Goal: Contribute content

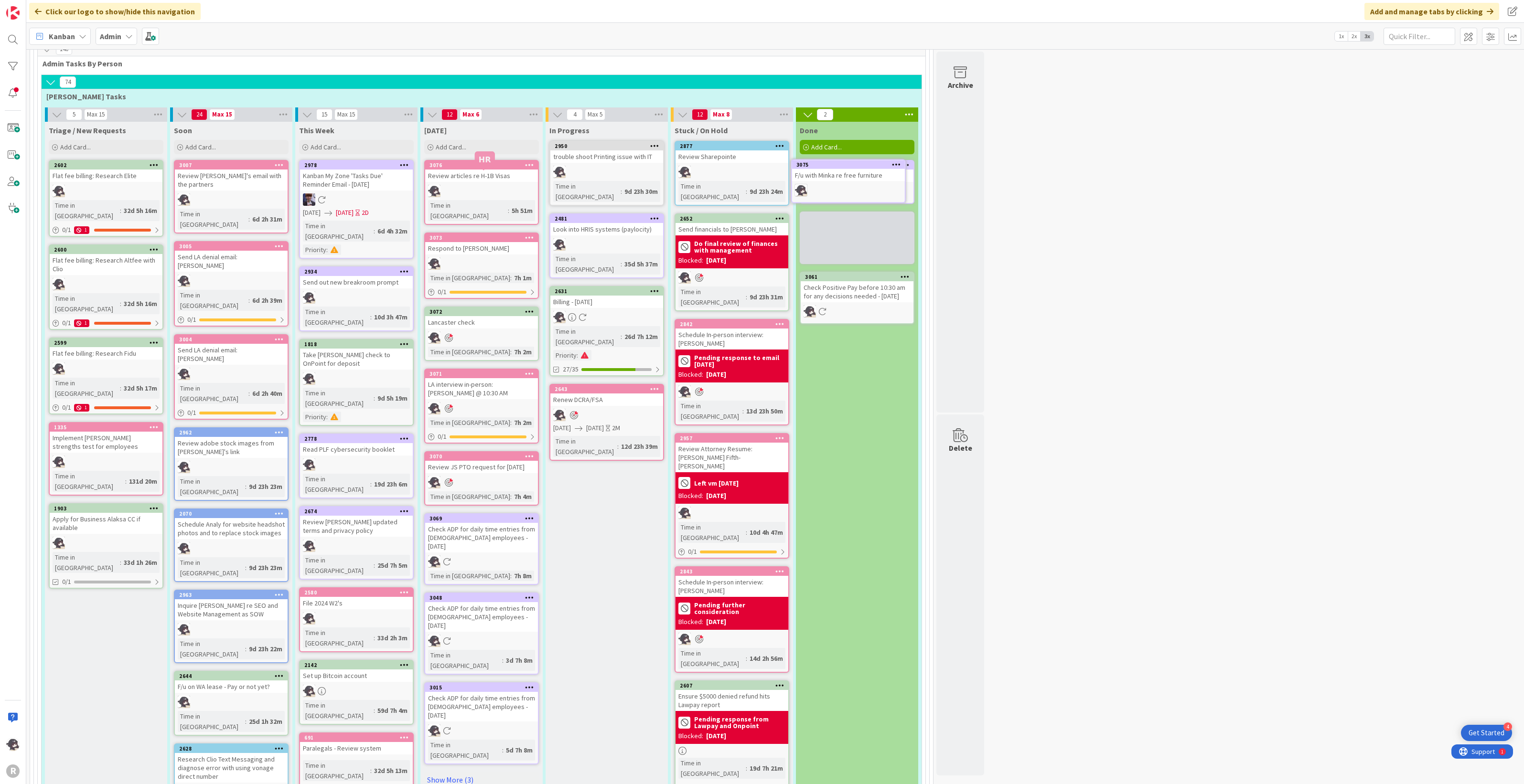
scroll to position [615, 0]
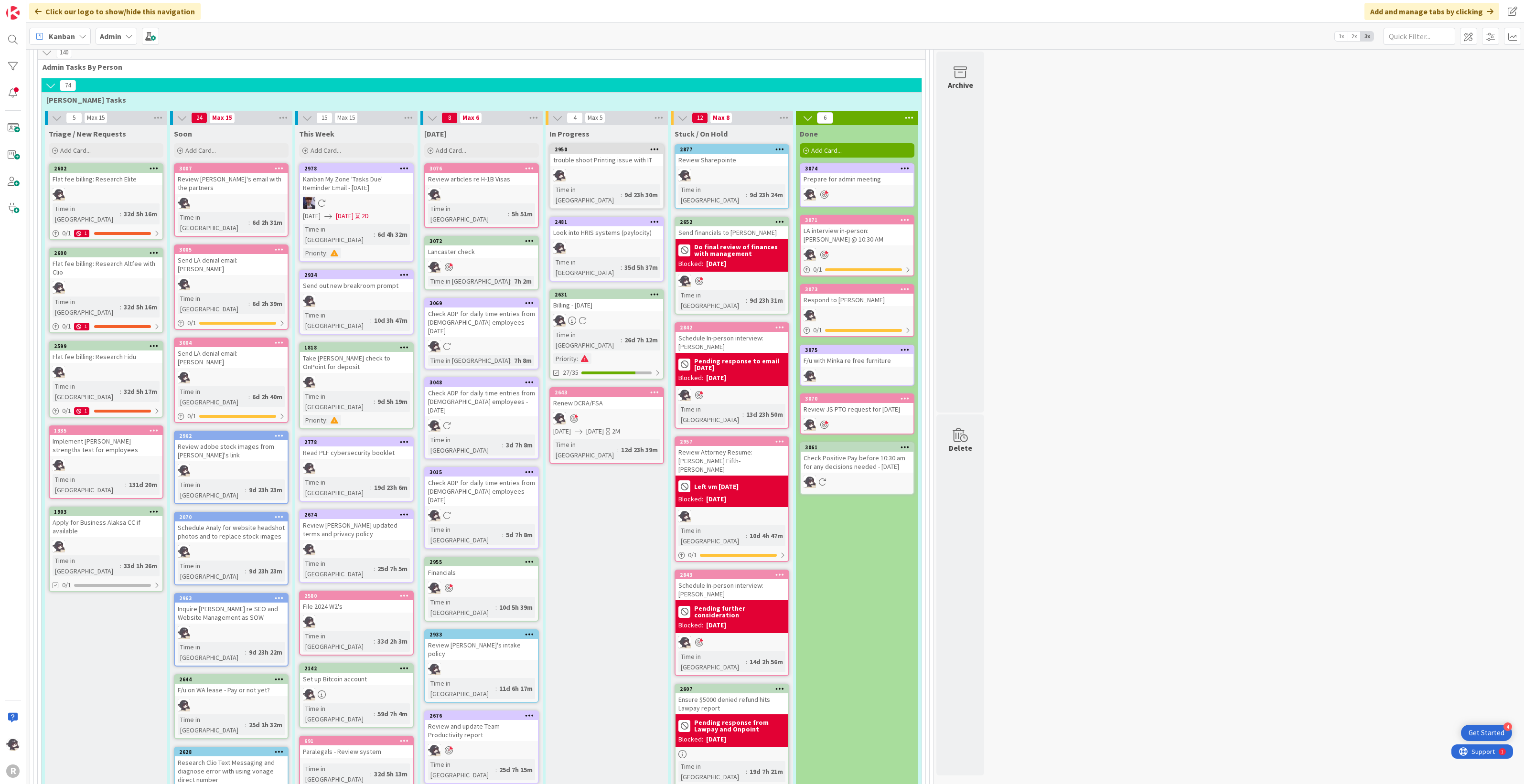
click at [529, 558] on icon at bounding box center [529, 561] width 9 height 7
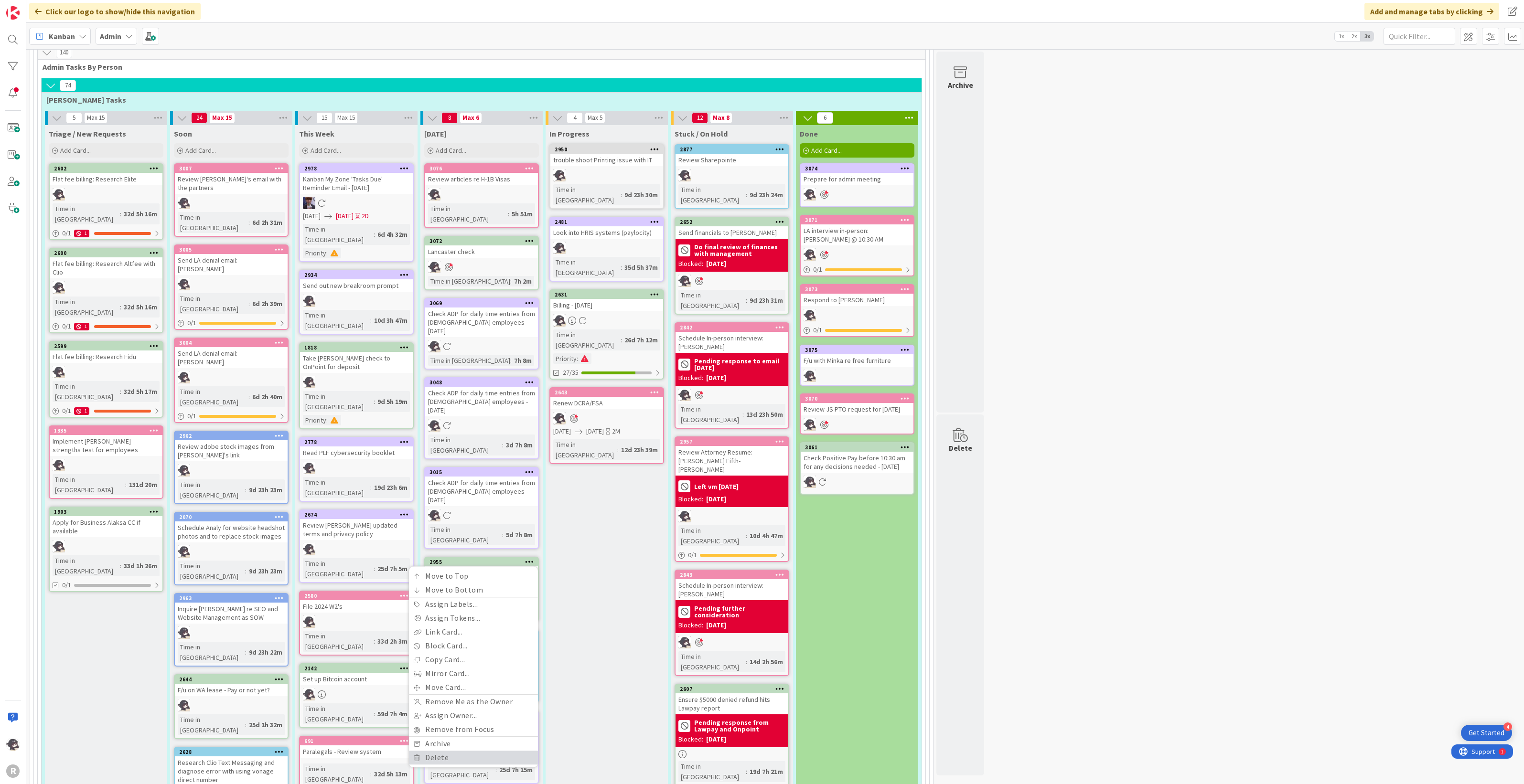
click at [454, 627] on link "Delete" at bounding box center [473, 758] width 129 height 14
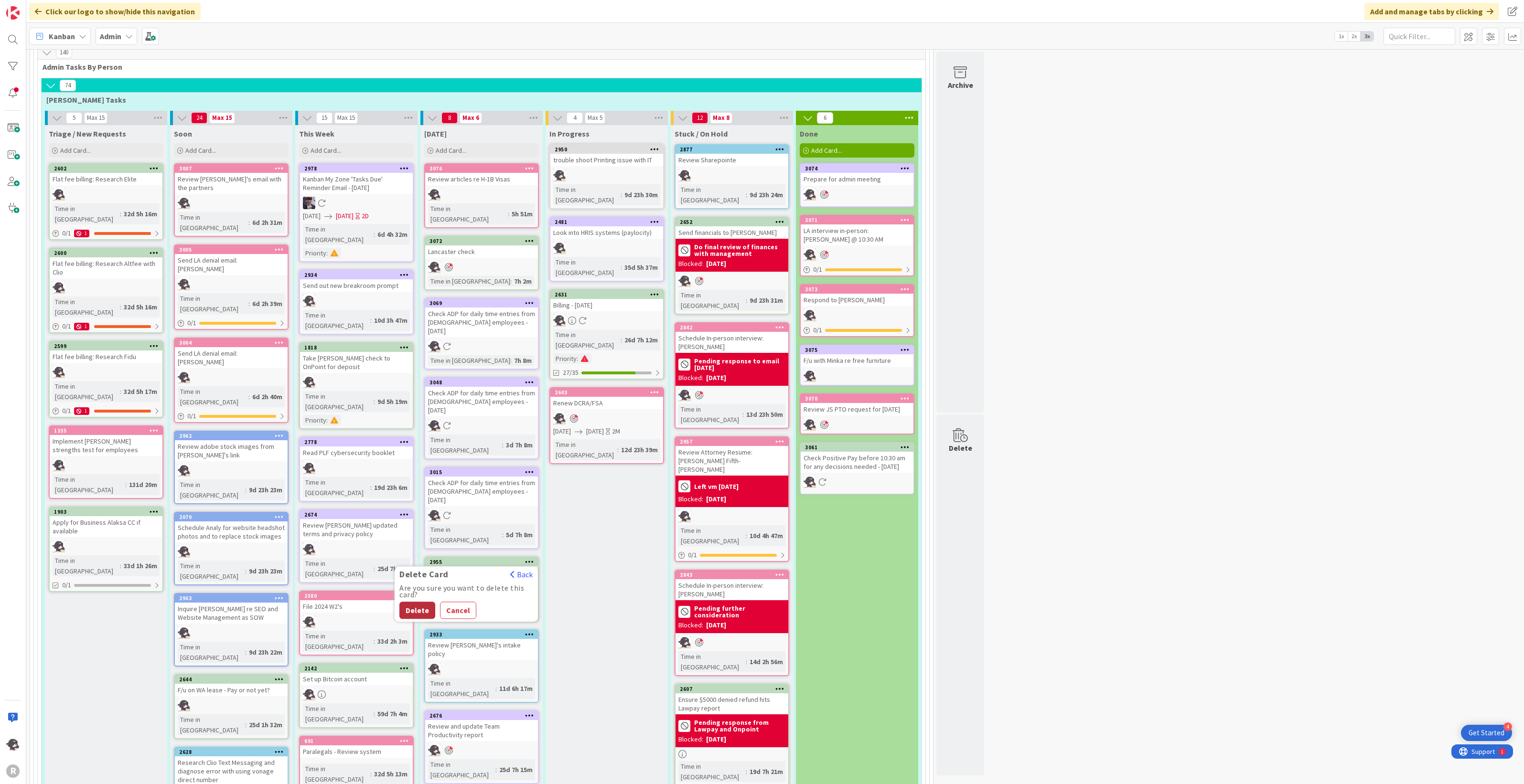
click at [410, 601] on button "Delete" at bounding box center [417, 610] width 36 height 17
click at [531, 627] on icon at bounding box center [529, 643] width 9 height 7
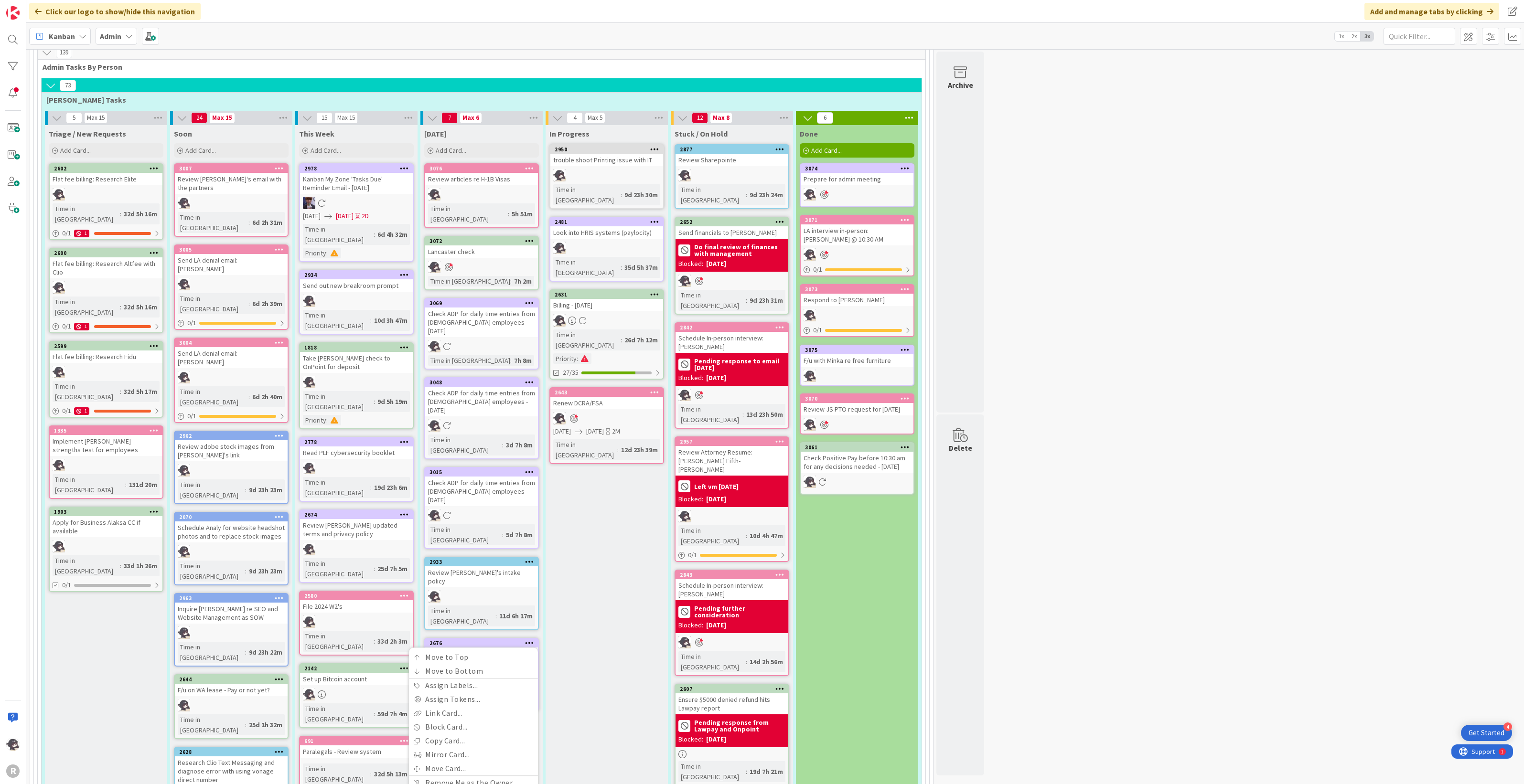
click at [414, 627] on button "Delete" at bounding box center [417, 691] width 36 height 17
click at [528, 379] on icon at bounding box center [529, 382] width 9 height 7
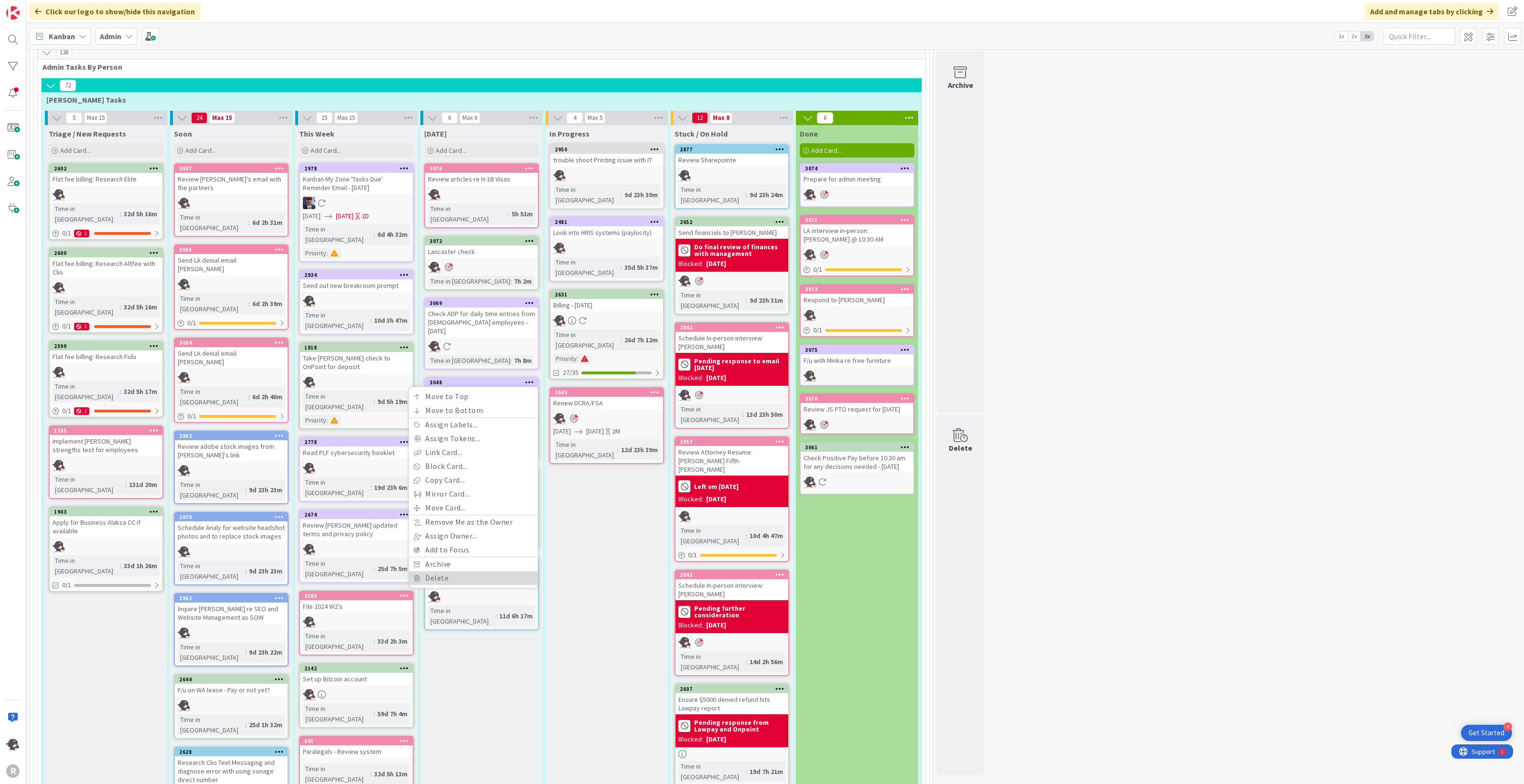
click at [453, 571] on link "Delete" at bounding box center [473, 578] width 129 height 14
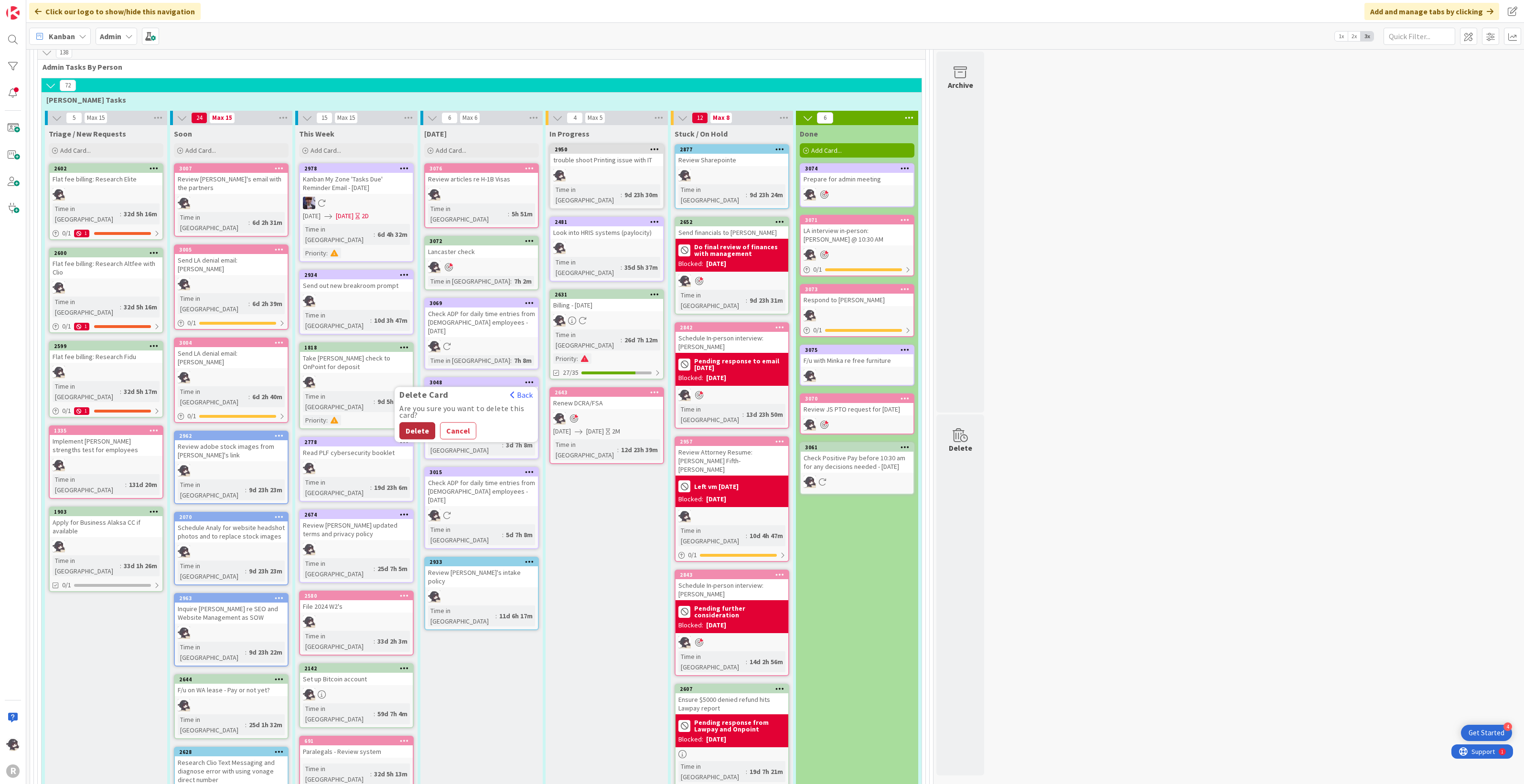
click at [414, 422] on button "Delete" at bounding box center [417, 431] width 36 height 17
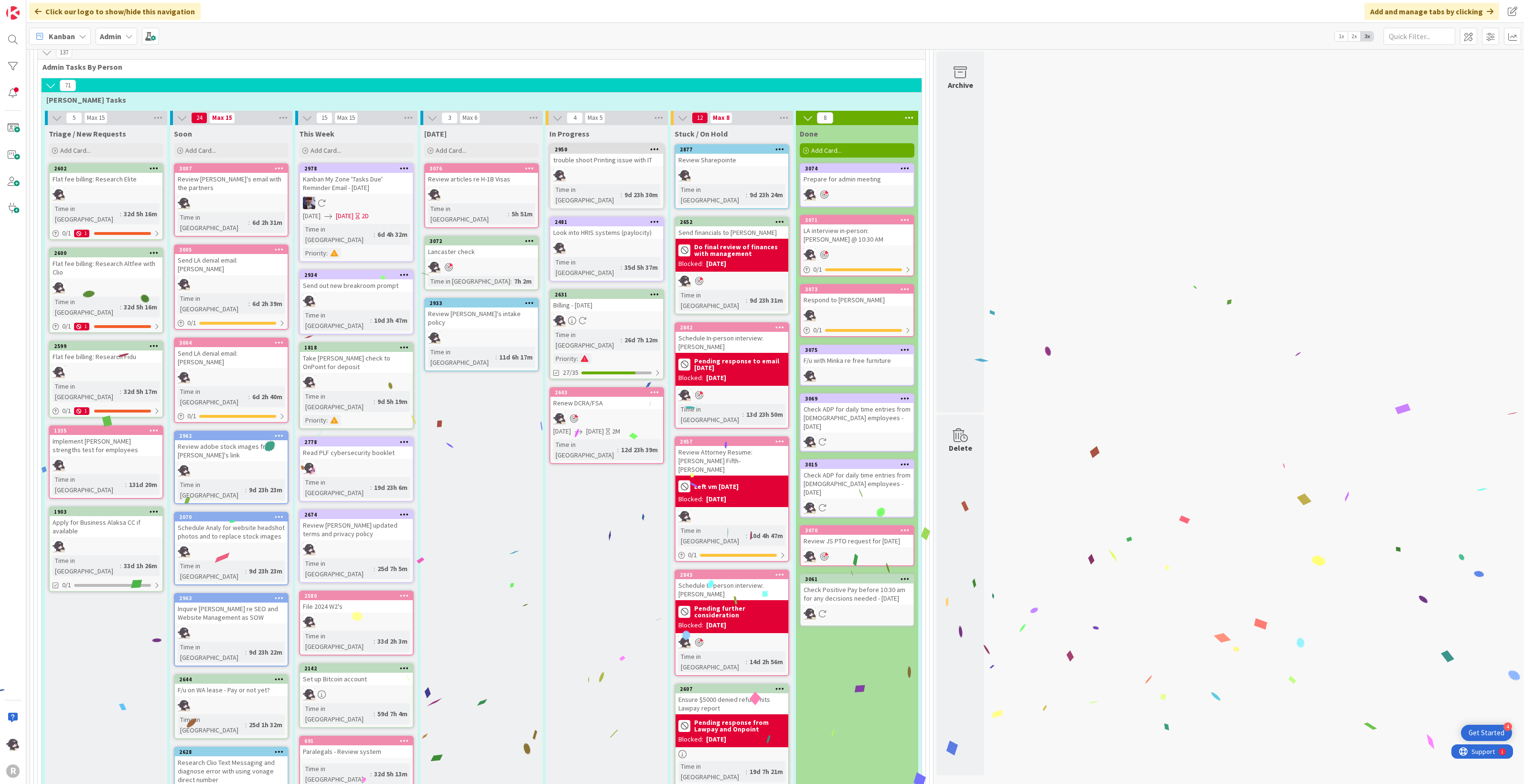
click at [531, 299] on icon at bounding box center [529, 303] width 9 height 7
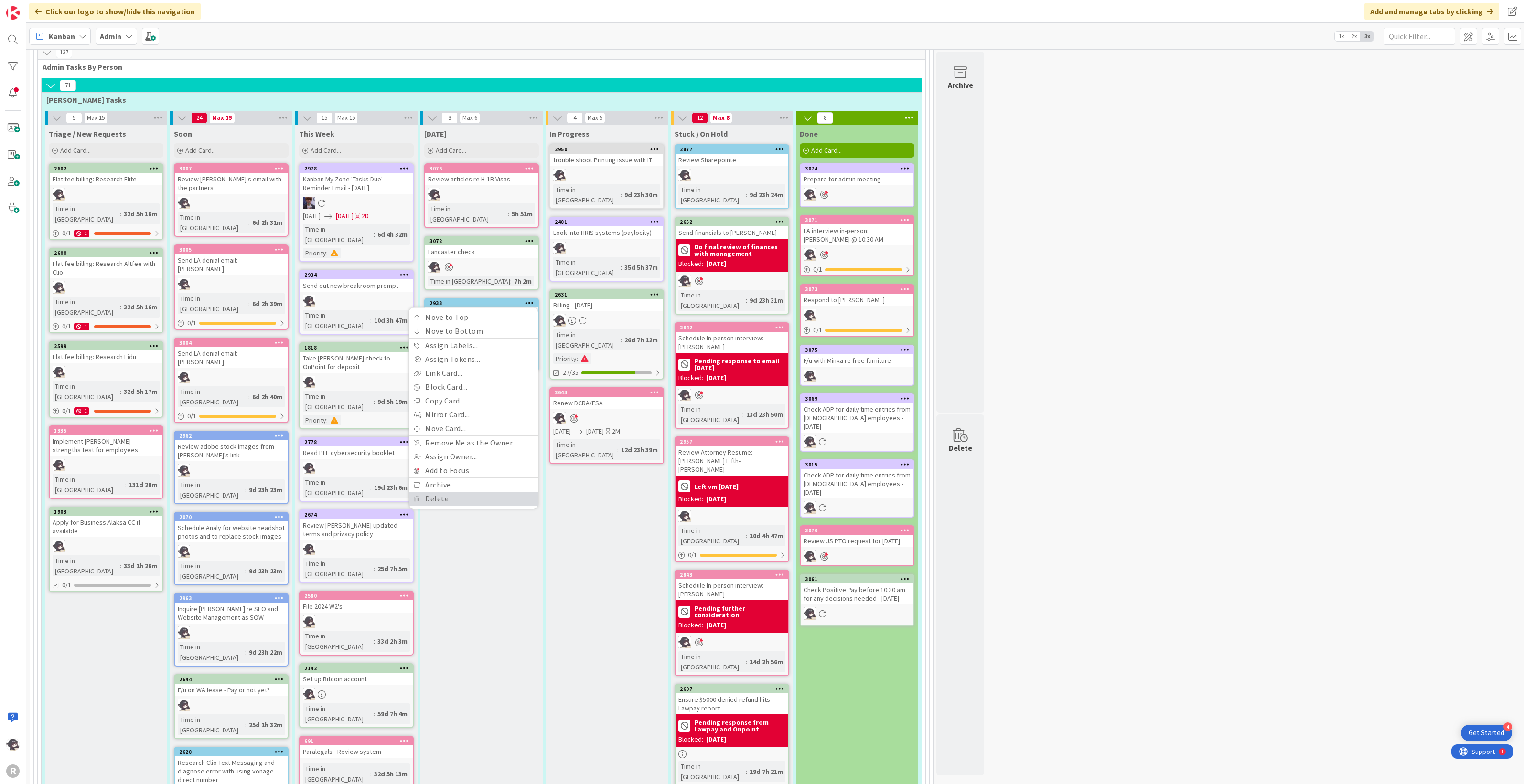
click at [445, 492] on link "Delete" at bounding box center [473, 498] width 129 height 14
click at [428, 343] on button "Delete" at bounding box center [417, 351] width 36 height 17
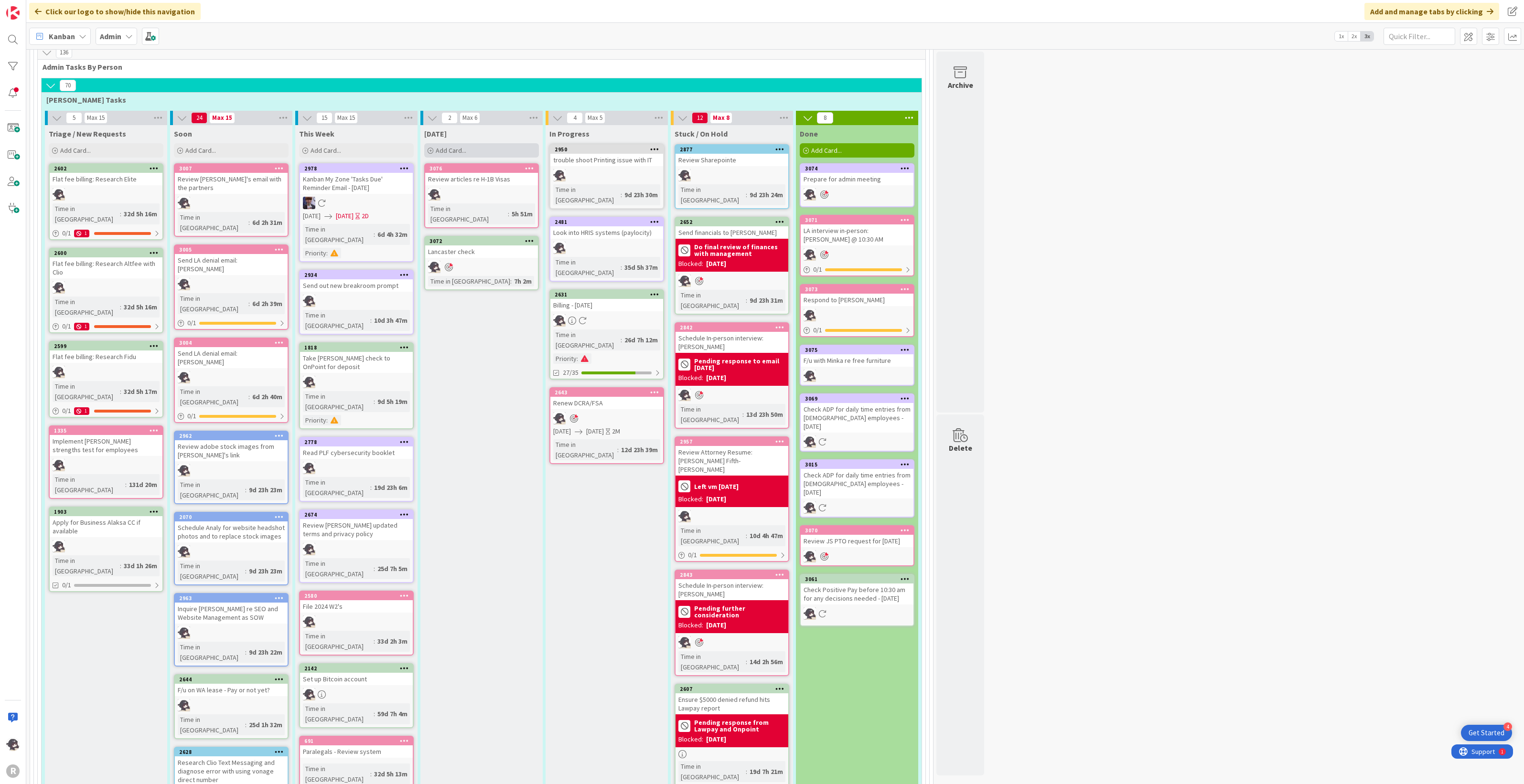
click at [464, 146] on span "Add Card..." at bounding box center [451, 150] width 30 height 8
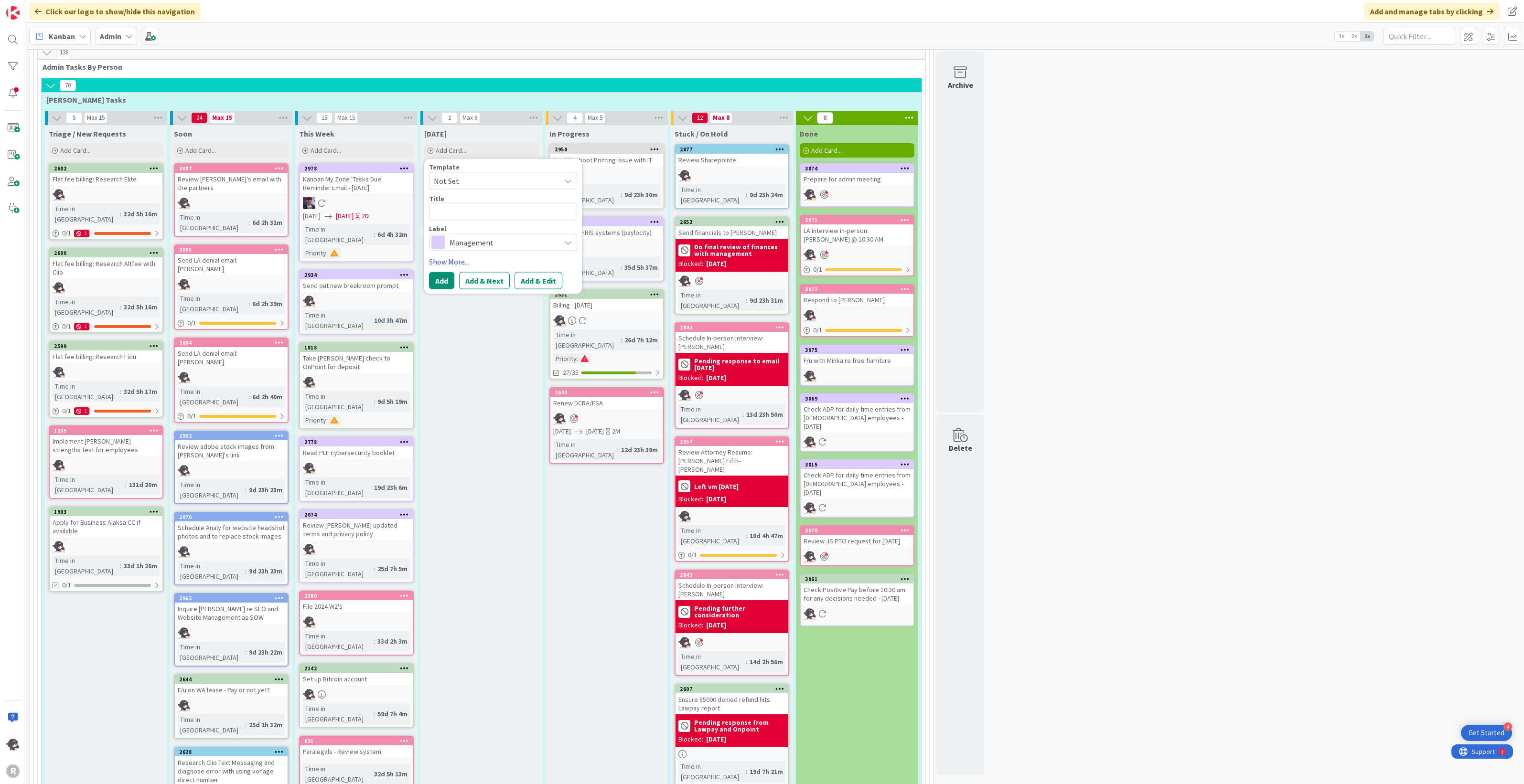
type textarea "x"
type textarea "Re"
type textarea "x"
type textarea "Rew"
type textarea "x"
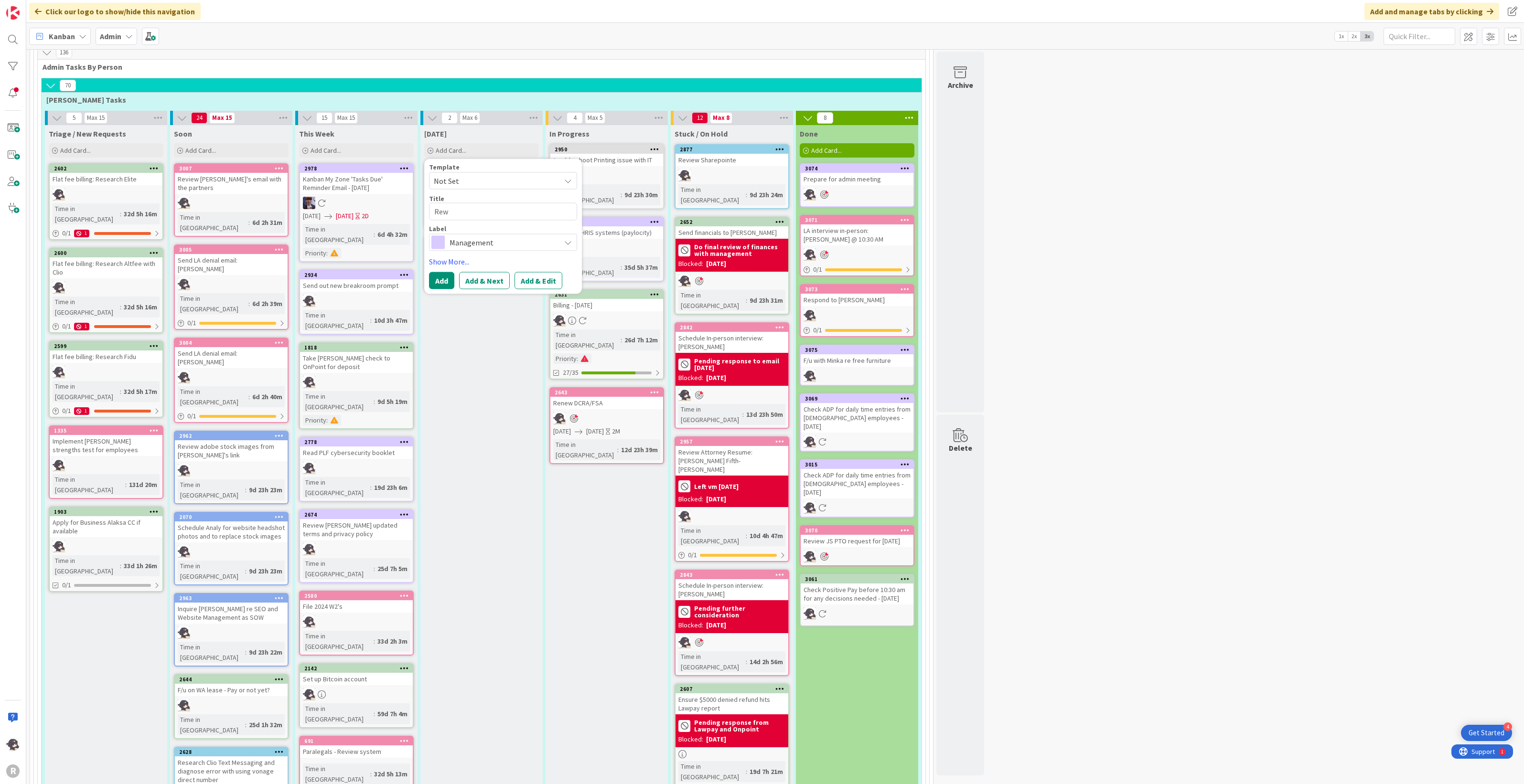
type textarea "Rewv"
type textarea "x"
type textarea "Rewvi"
type textarea "x"
type textarea "Rewvie"
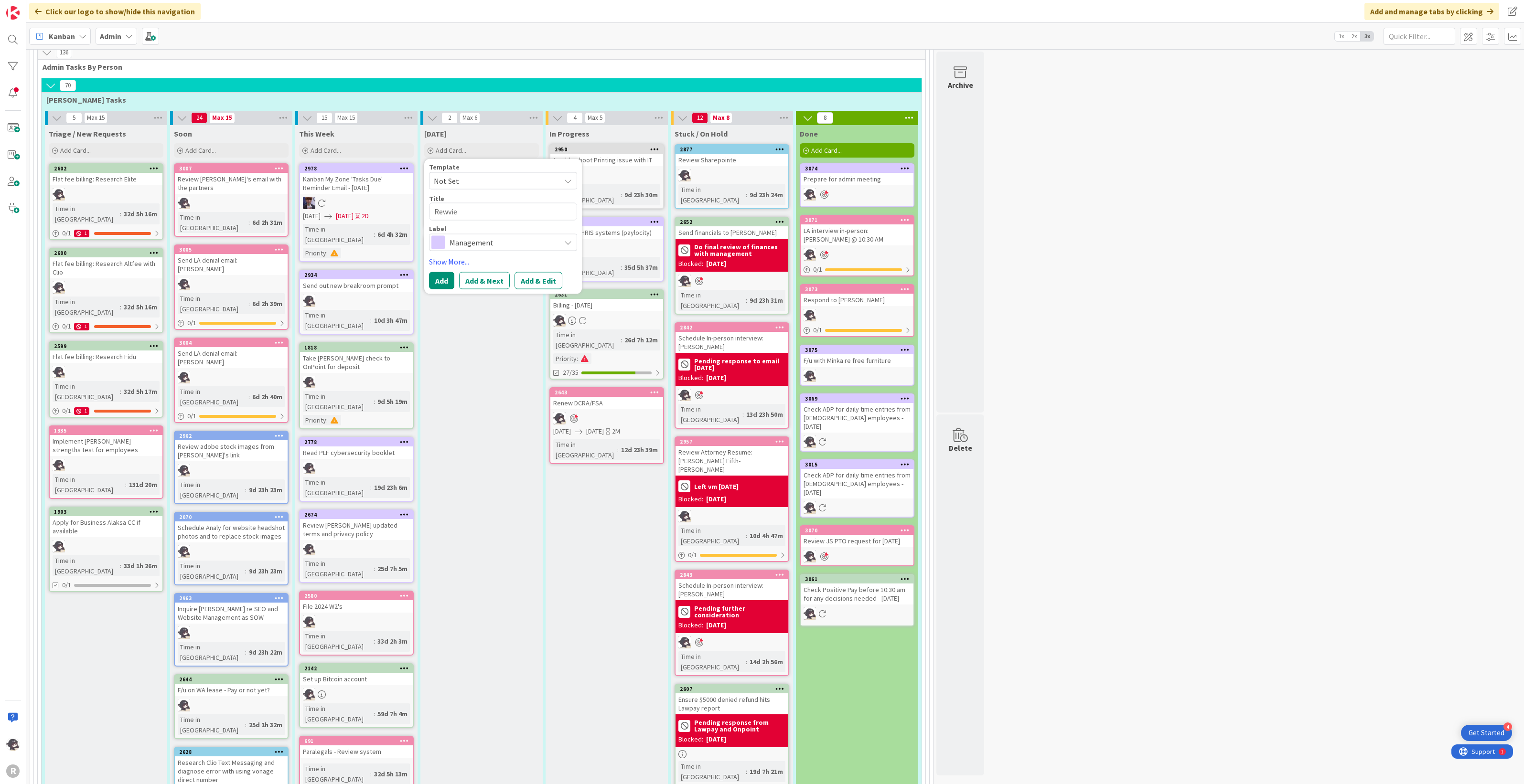
type textarea "x"
type textarea "Rewview"
type textarea "x"
type textarea "Rewvie"
type textarea "x"
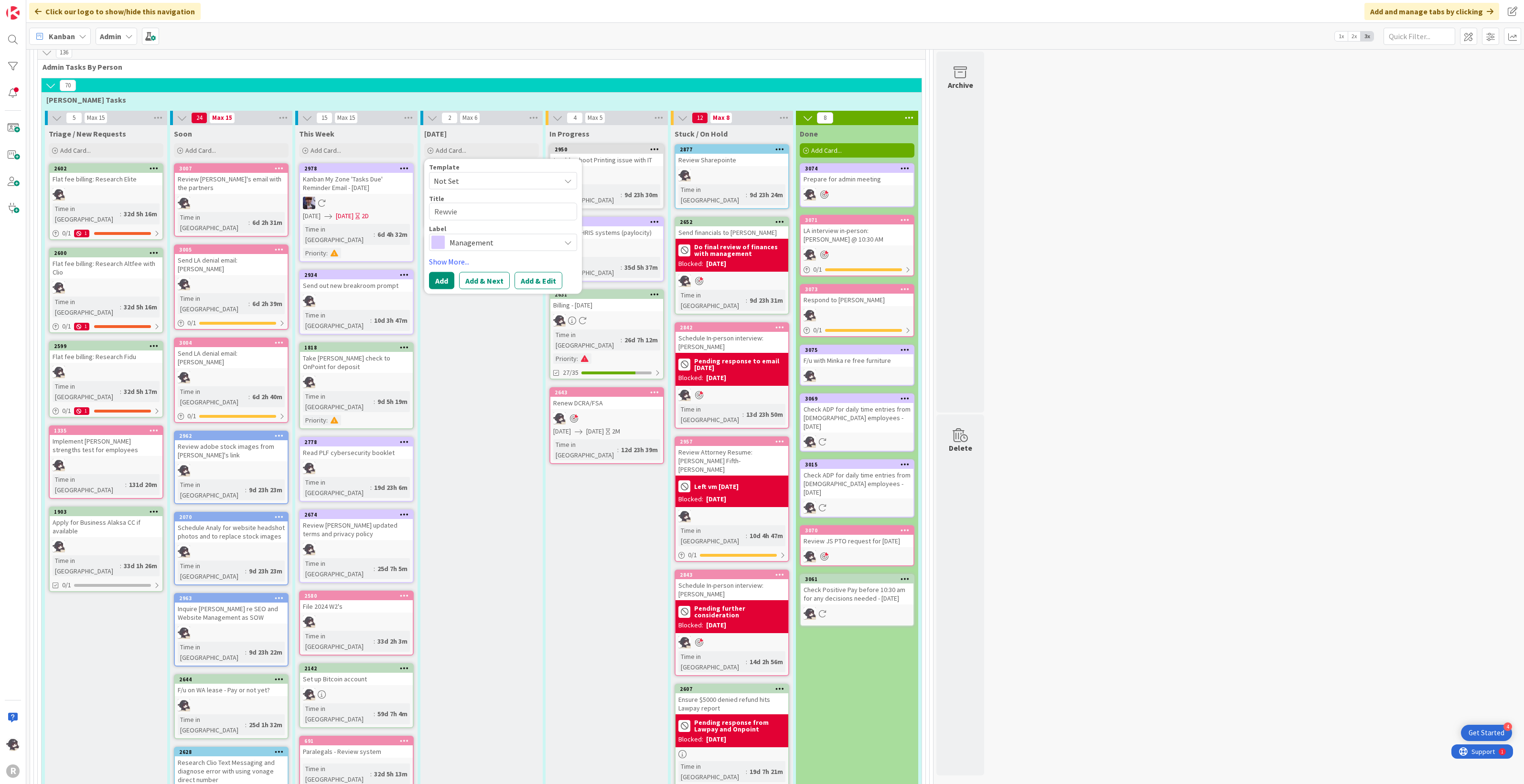
type textarea "Rewvi"
type textarea "x"
type textarea "Rewv"
type textarea "x"
type textarea "Rew"
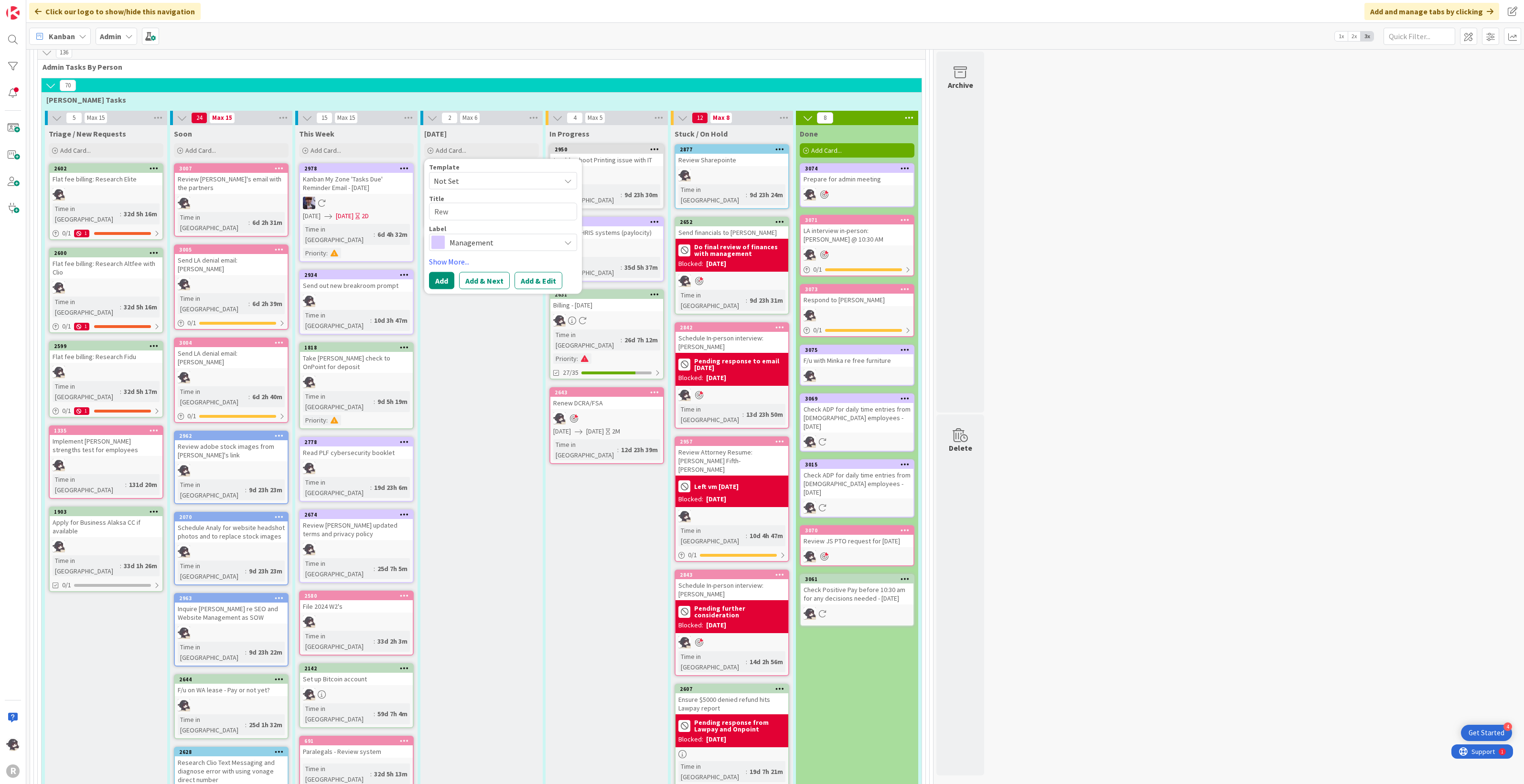
type textarea "x"
type textarea "Re"
type textarea "x"
type textarea "Rev"
type textarea "x"
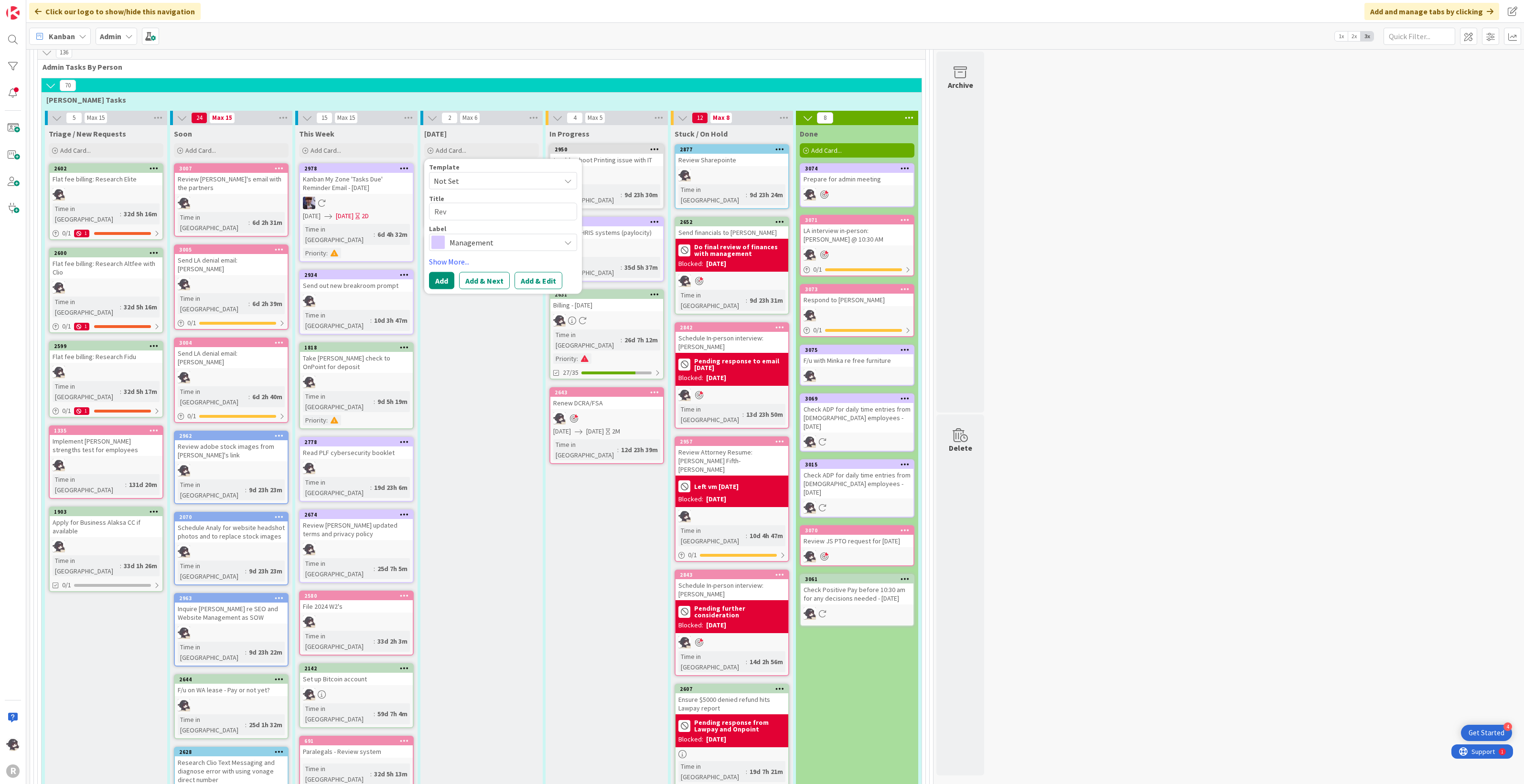
type textarea "Revi"
type textarea "x"
type textarea "Revie"
type textarea "x"
type textarea "Review"
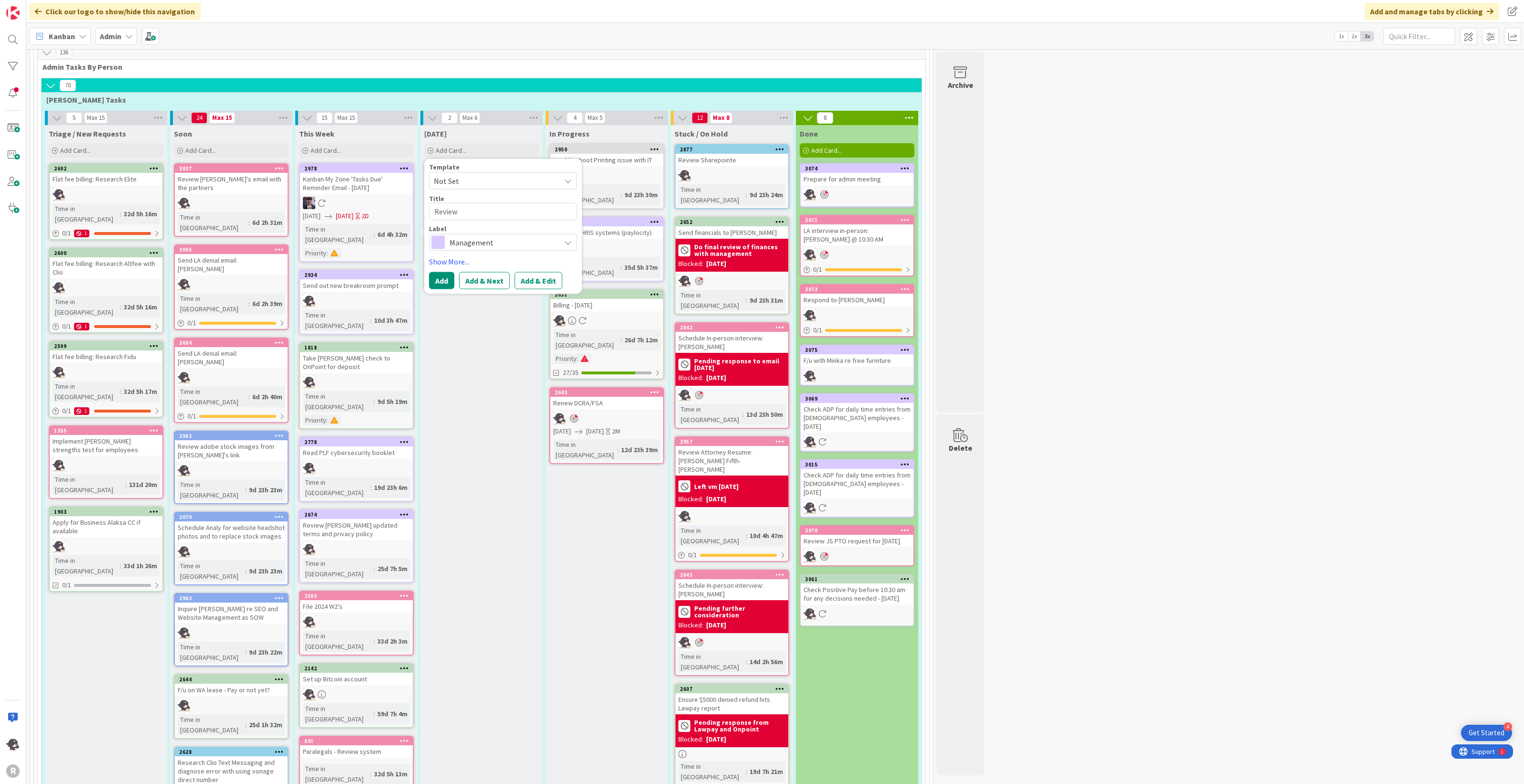
type textarea "x"
type textarea "Review"
type textarea "x"
type textarea "Review AD"
type textarea "x"
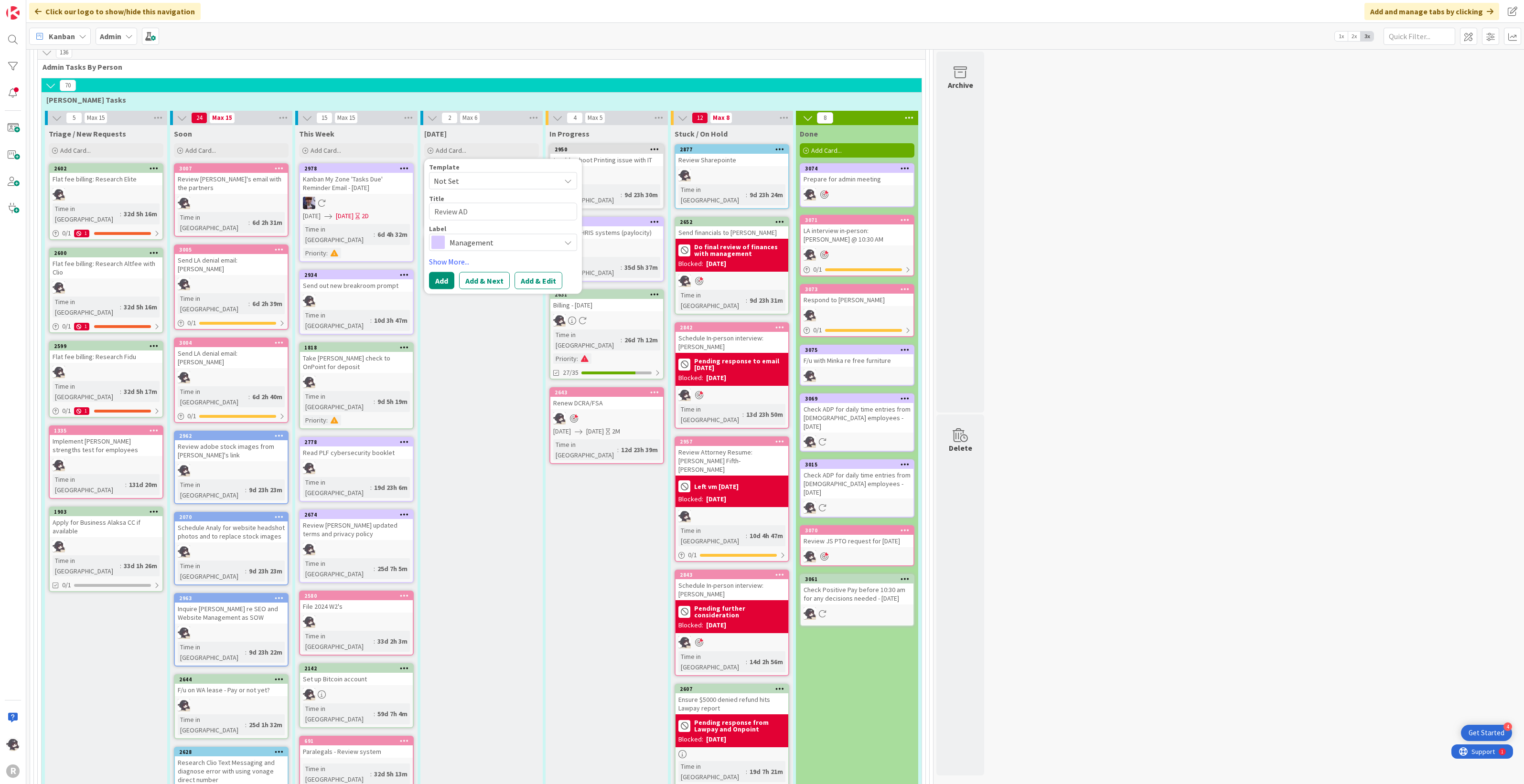
type textarea "Review ADP"
type textarea "x"
type textarea "Review ADP"
type textarea "x"
type textarea "Review ADP p"
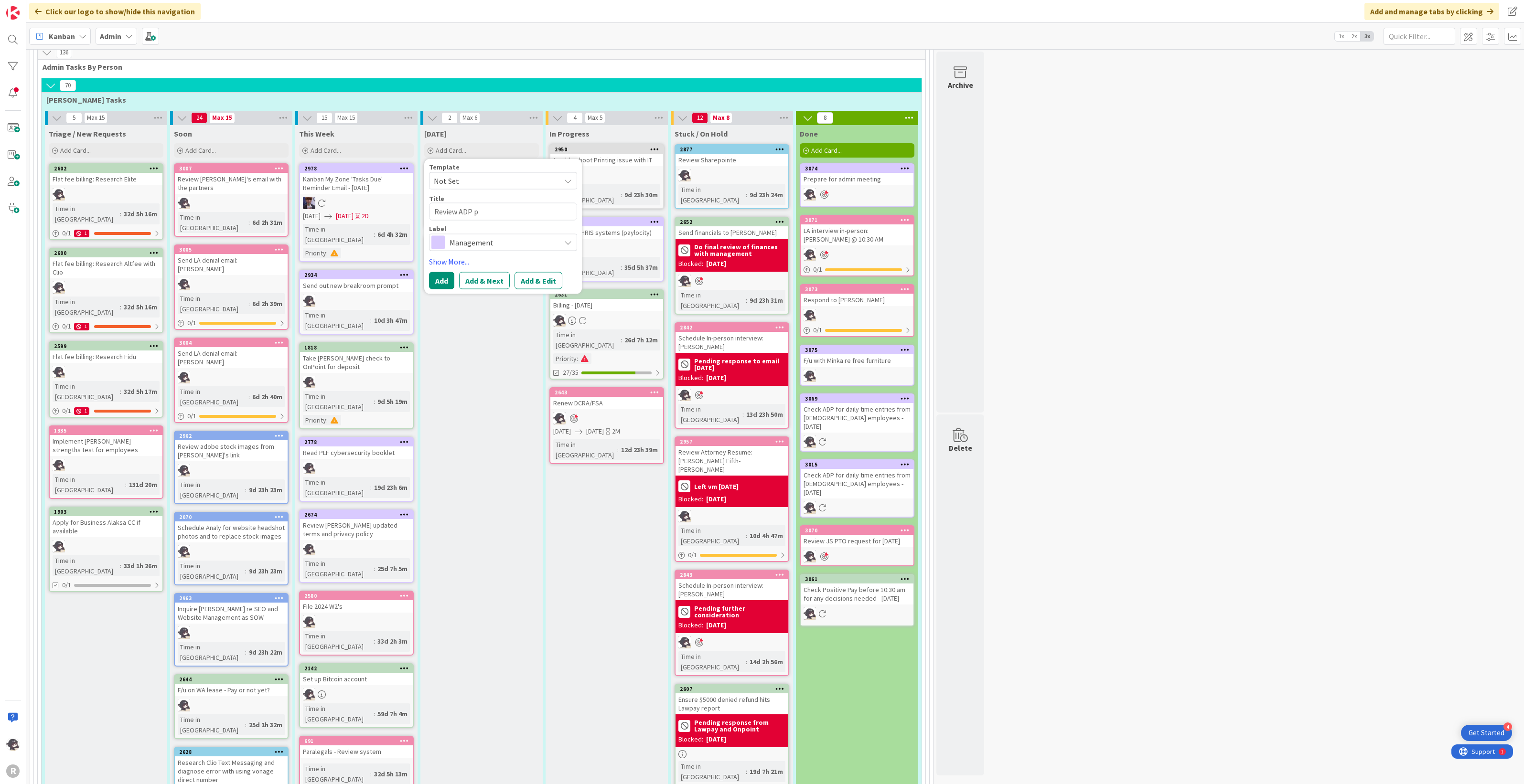
type textarea "x"
type textarea "Review ADP pr"
type textarea "x"
type textarea "Review ADP pro"
type textarea "x"
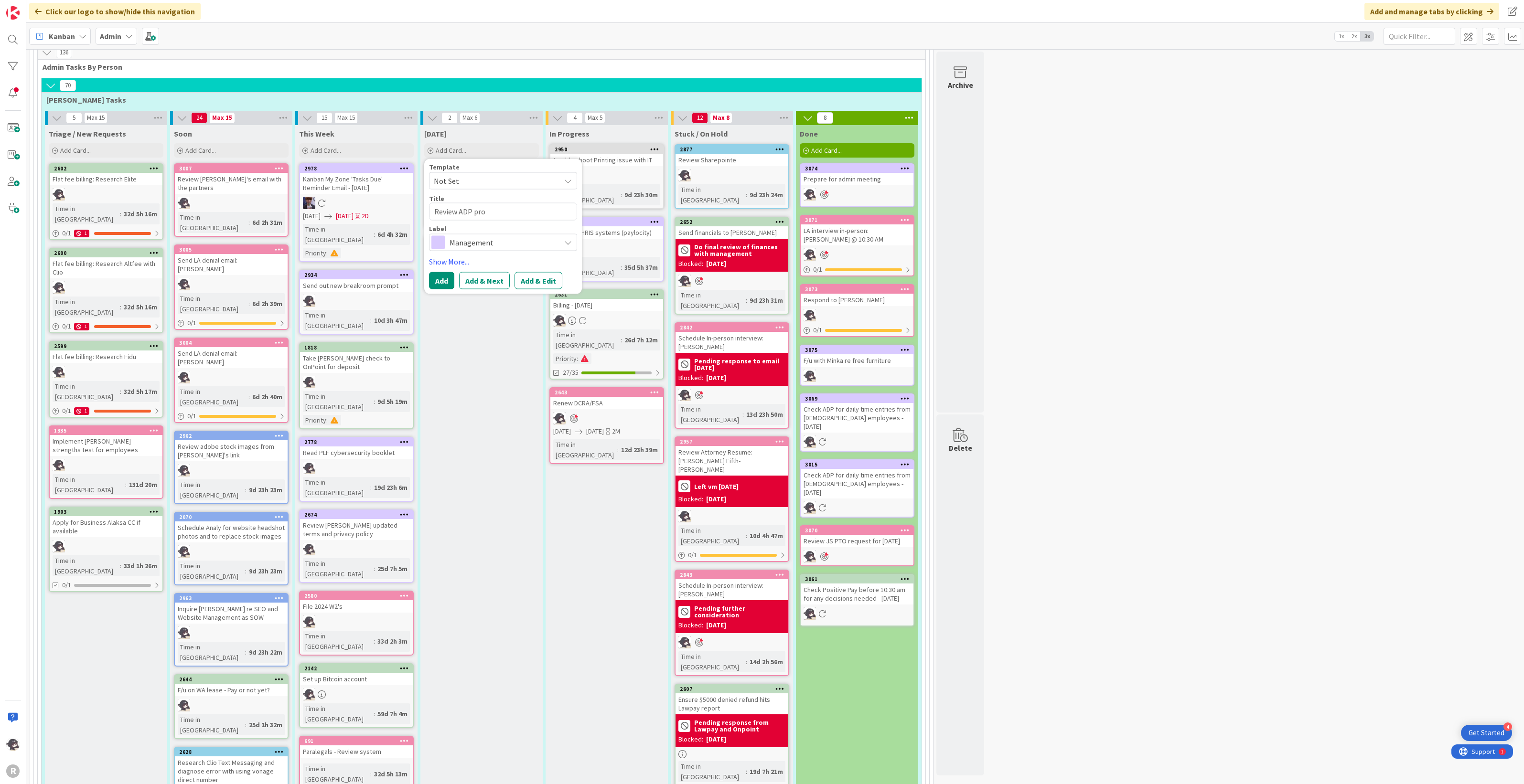
type textarea "Review ADP proc"
type textarea "x"
type textarea "Review ADP proce"
type textarea "x"
type textarea "Review ADP proces"
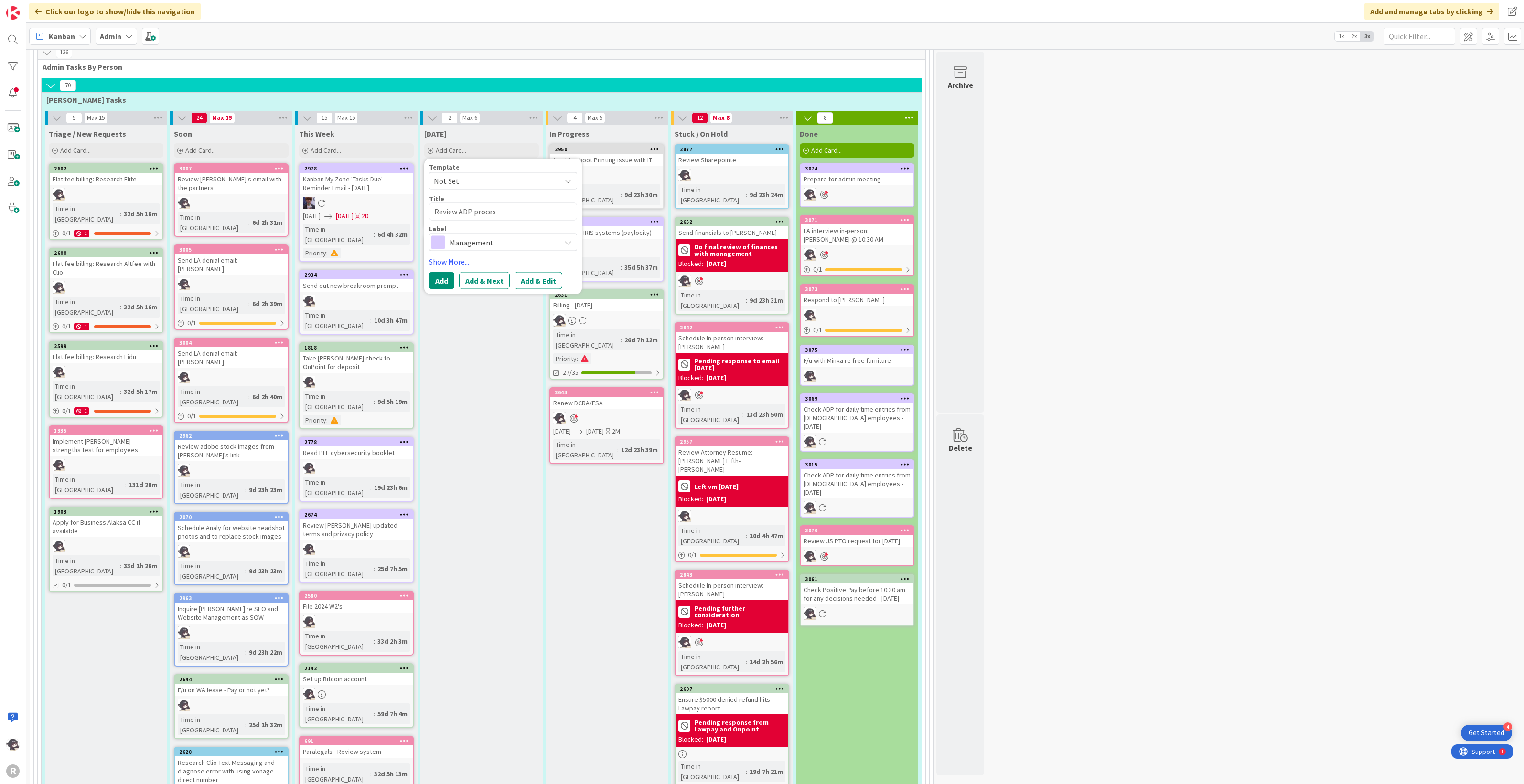
type textarea "x"
type textarea "Review ADP process"
type textarea "x"
type textarea "Review ADP process fo"
type textarea "x"
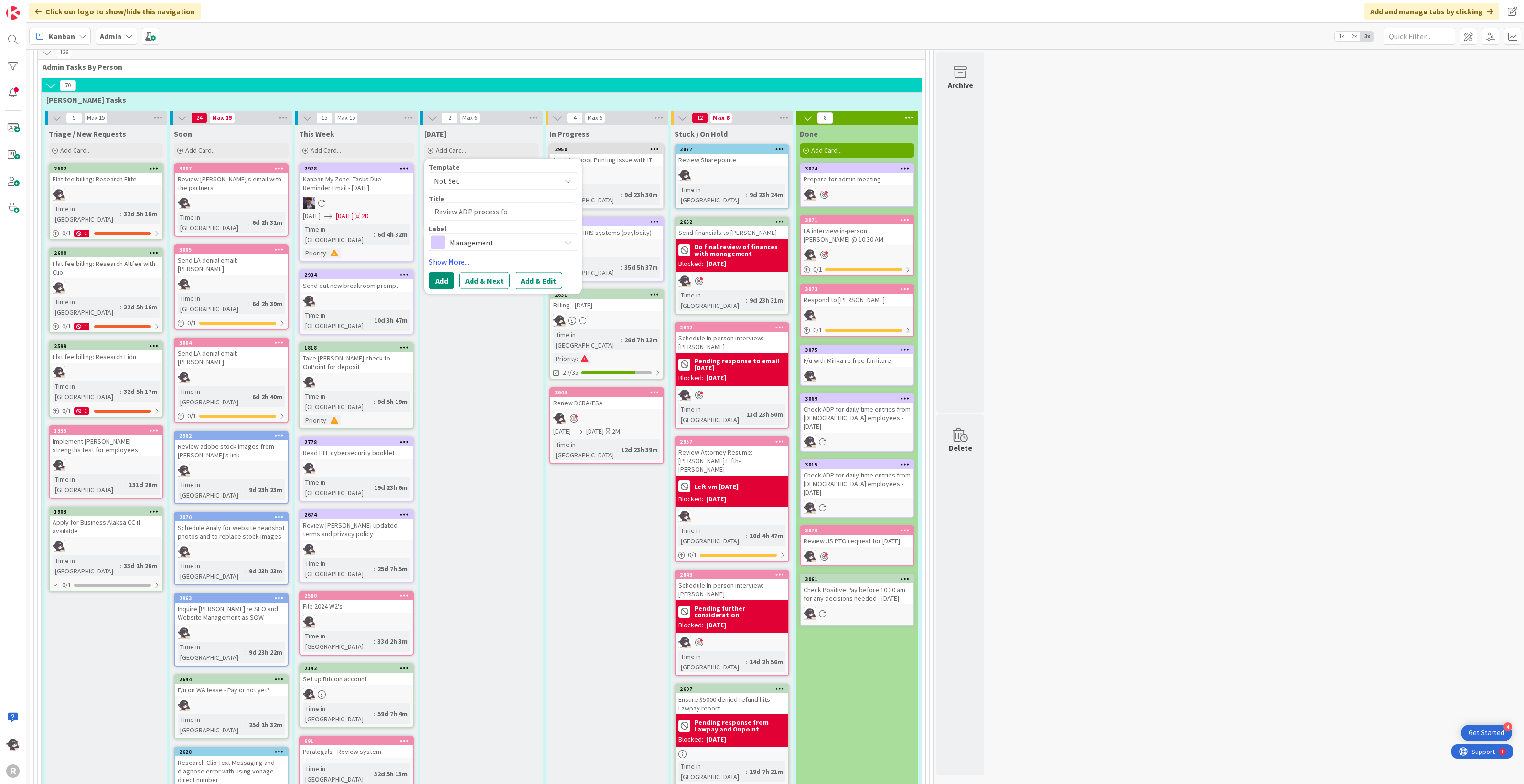
type textarea "Review ADP process for"
type textarea "x"
type textarea "Review ADP process for"
type textarea "x"
type textarea "Review ADP process for T"
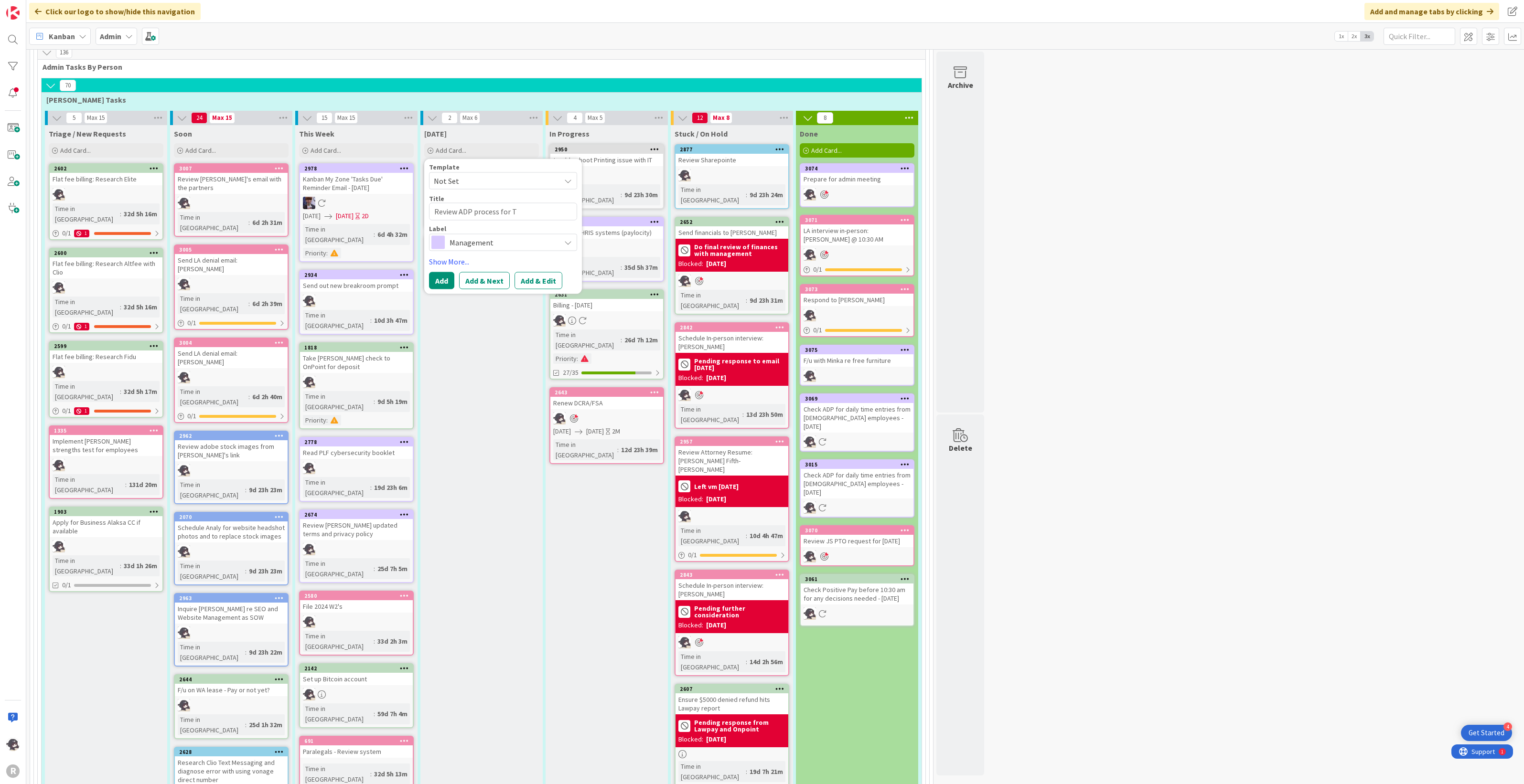
type textarea "x"
type textarea "Review ADP process for Ti"
type textarea "x"
type textarea "Review ADP process for [PERSON_NAME]"
type textarea "x"
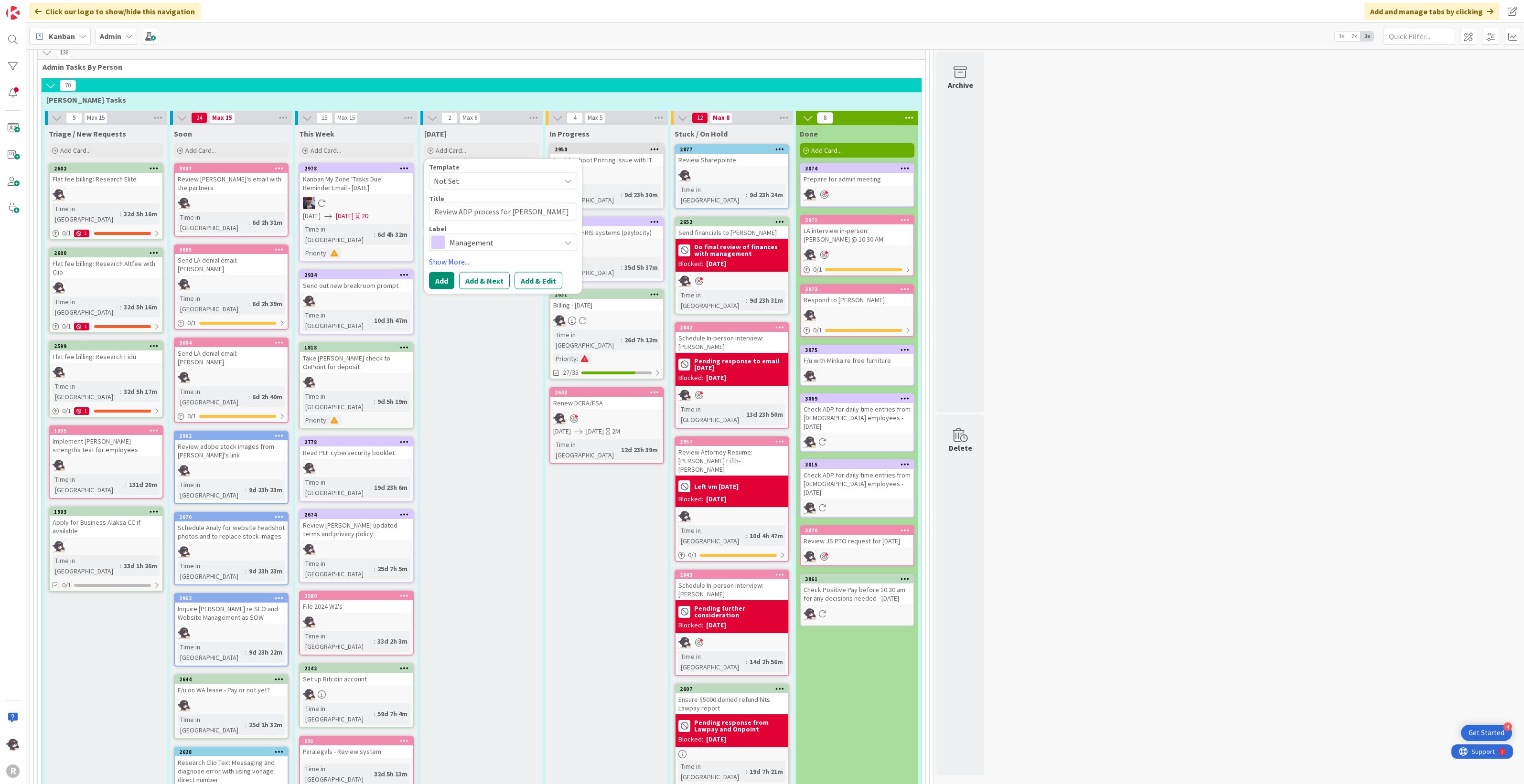
type textarea "Review ADP process for Time"
type textarea "x"
type textarea "Review ADP process for Time"
type textarea "x"
type textarea "Review ADP process for Time e"
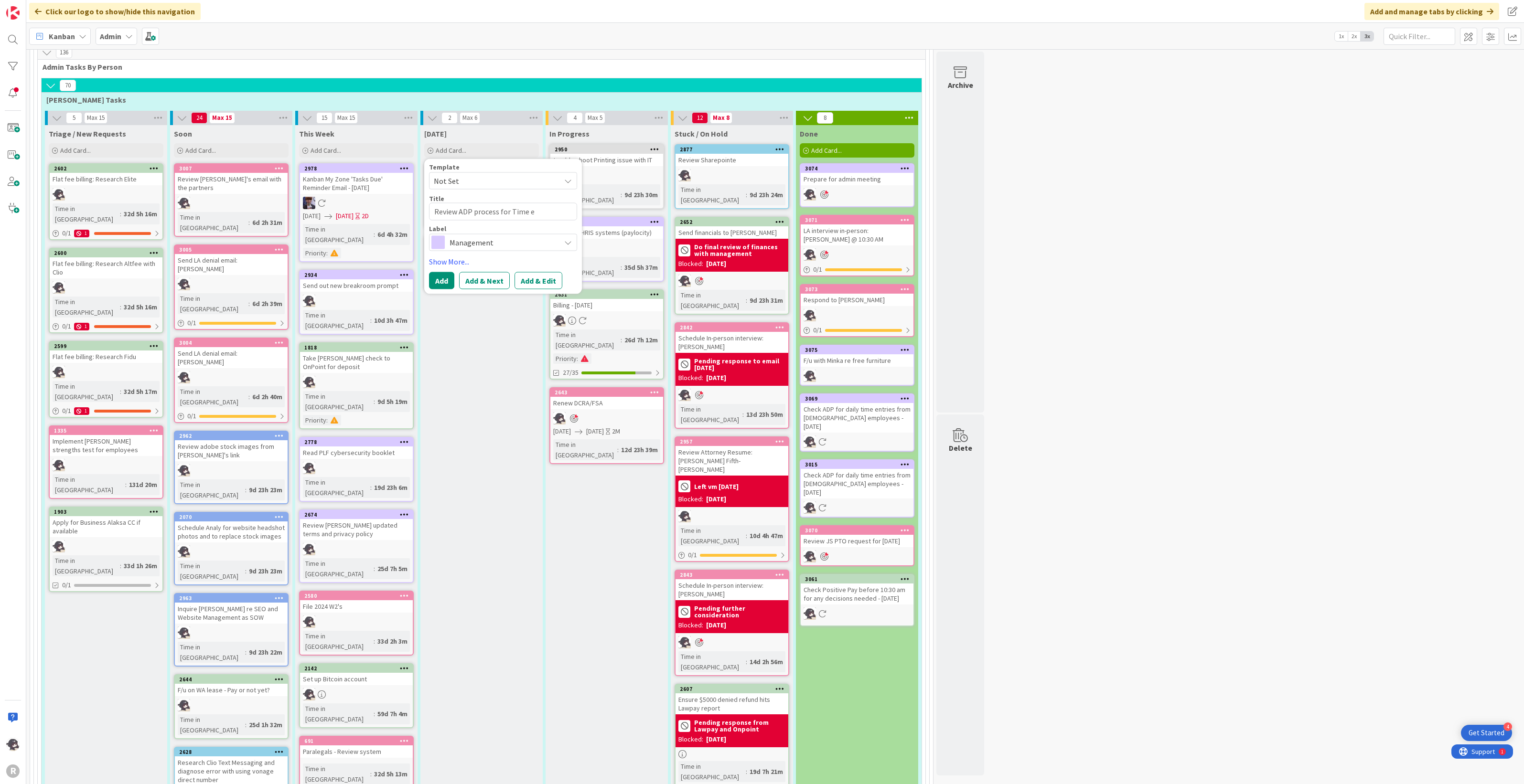
type textarea "x"
type textarea "Review ADP process for Time en"
type textarea "x"
type textarea "Review ADP process for Time ent"
type textarea "x"
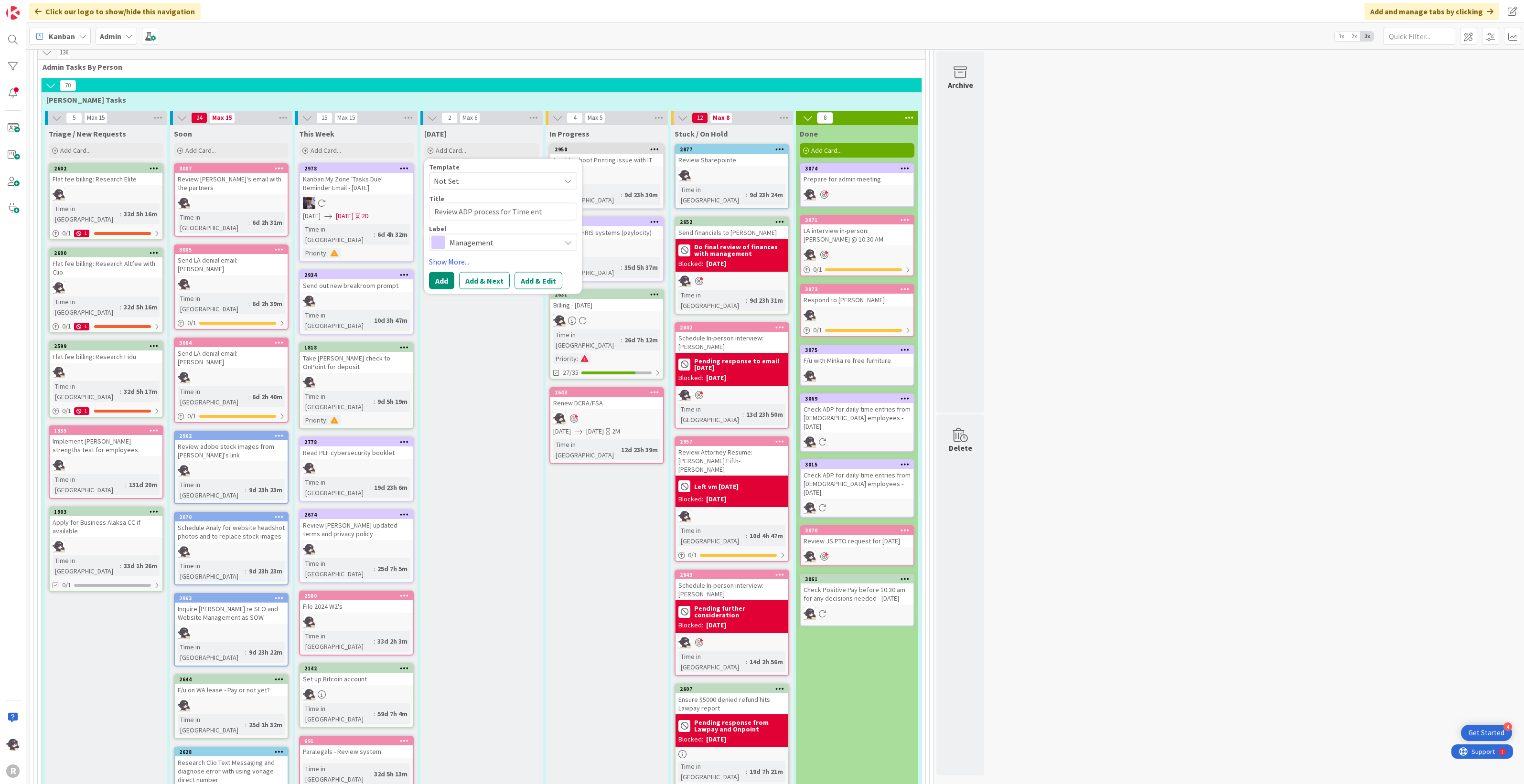
type textarea "Review ADP process for Time entr"
type textarea "x"
type textarea "Review ADP process for Time entry"
type textarea "x"
type textarea "Review ADP process for Time entry"
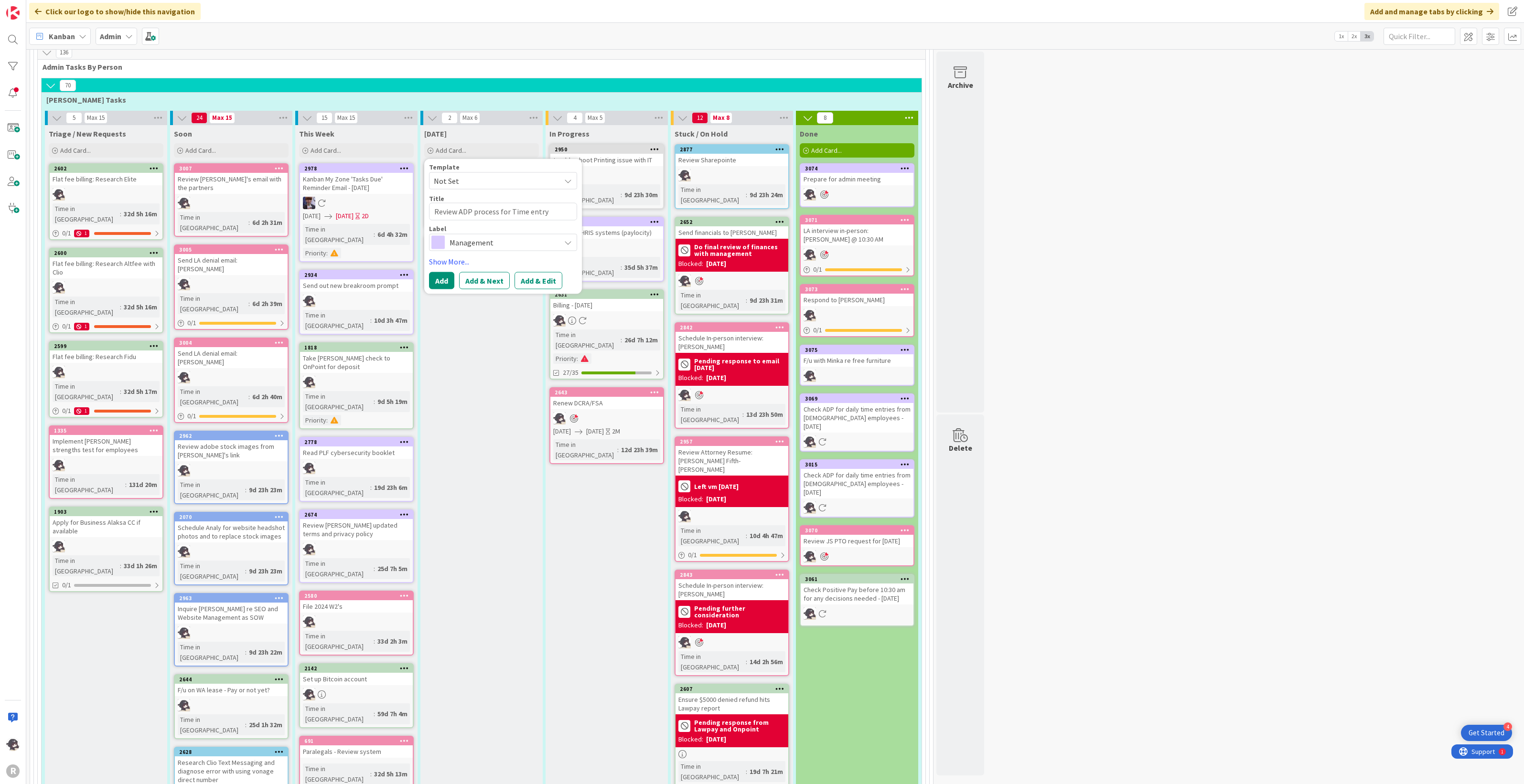
type textarea "x"
type textarea "Review ADP process for Time entry n"
type textarea "x"
type textarea "Review ADP process for Time entry not"
type textarea "x"
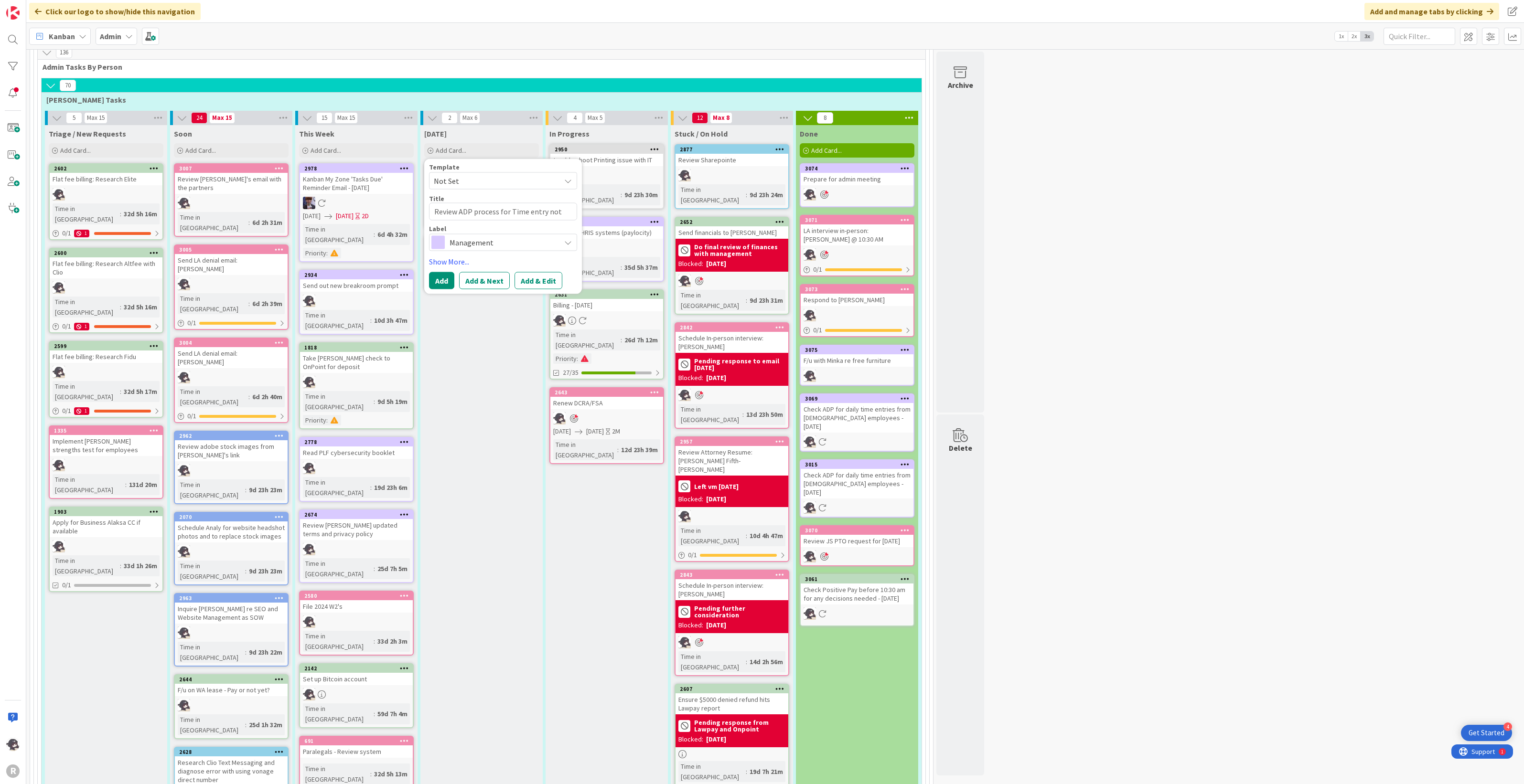
type textarea "Review ADP process for Time entry noti"
type textarea "x"
type textarea "Review ADP process for Time entry notif"
type textarea "x"
type textarea "Review ADP process for Time entry notifi"
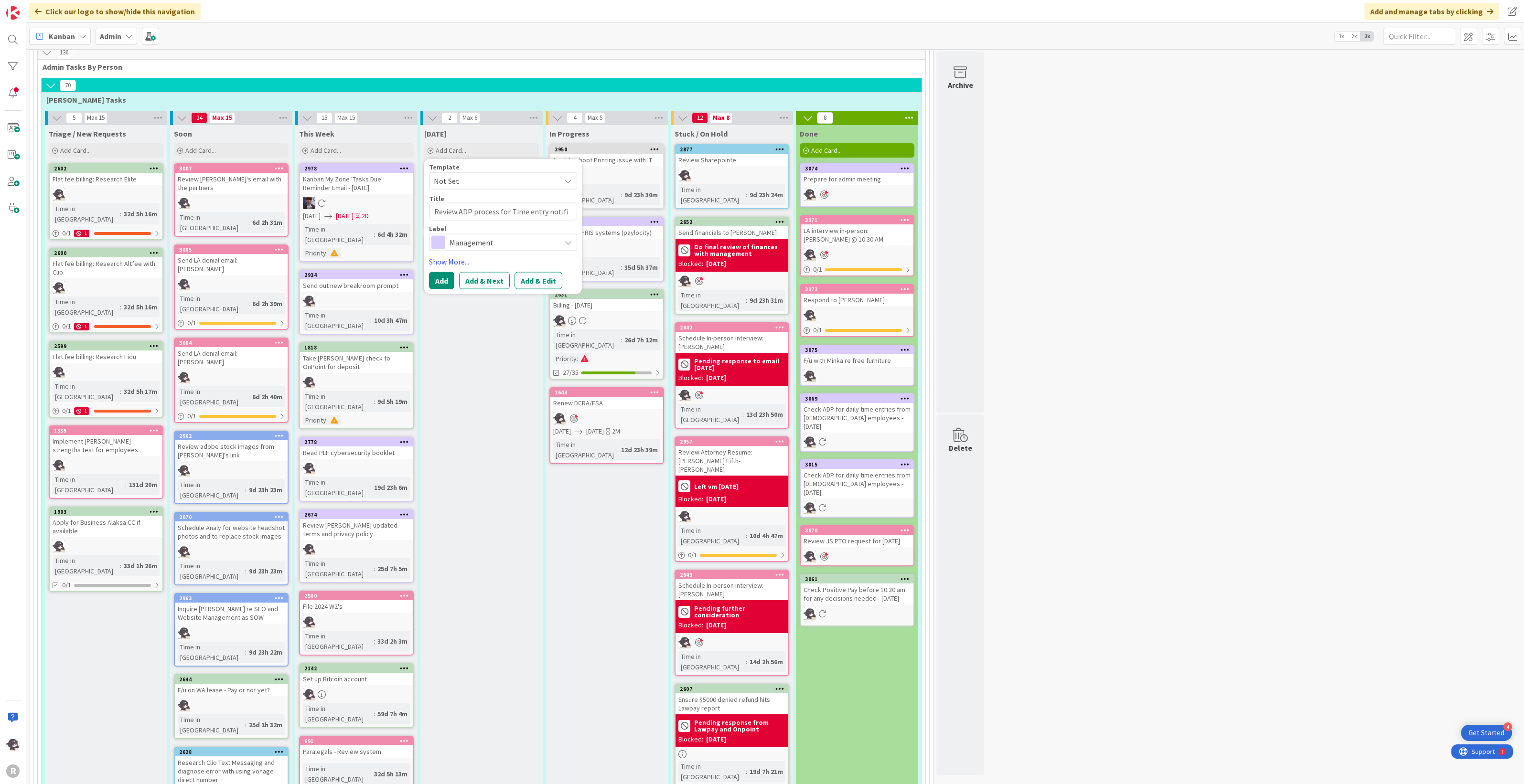
type textarea "x"
type textarea "Review ADP process for Time entry notific"
type textarea "x"
type textarea "Review ADP process for Time entry notifica"
type textarea "x"
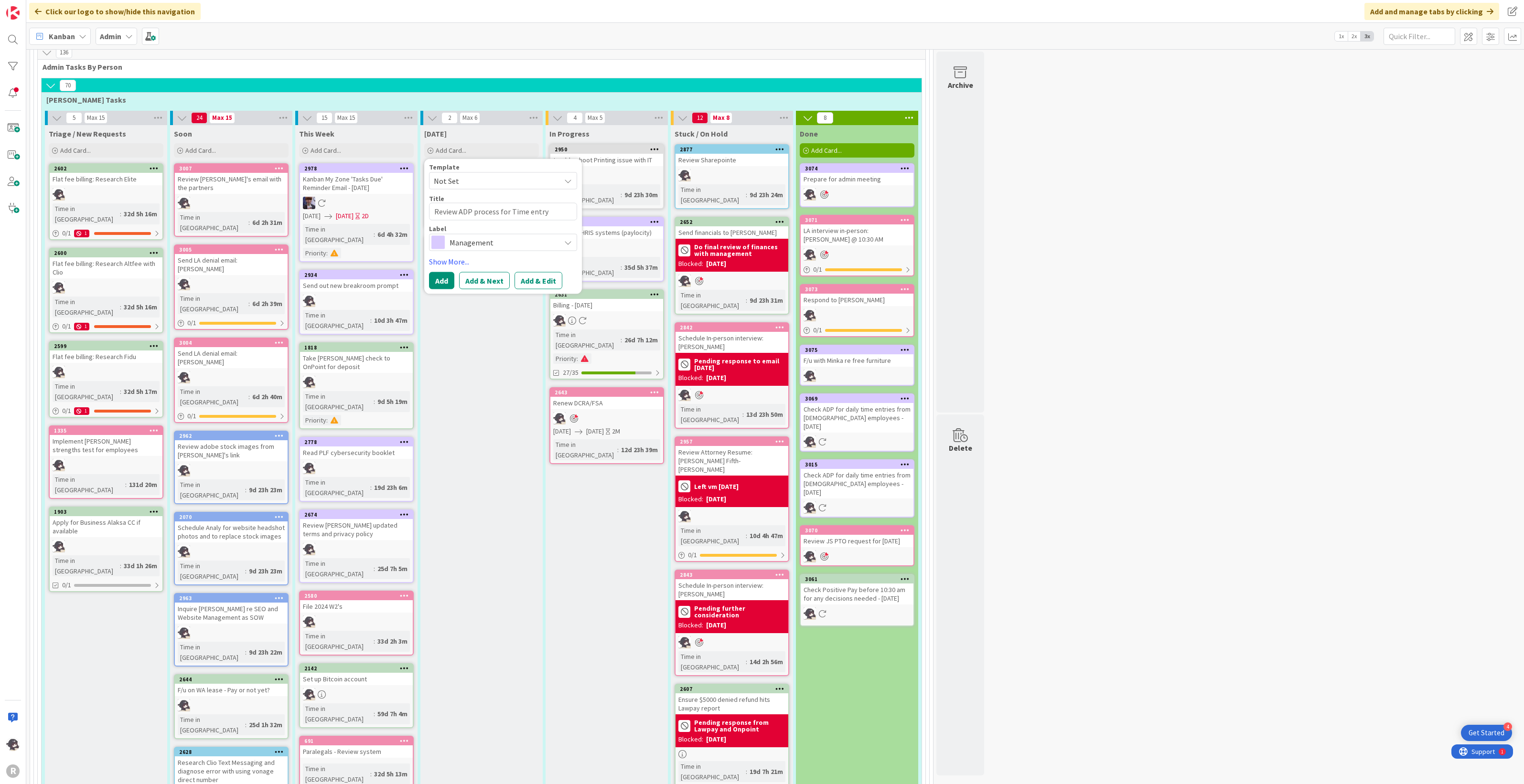
type textarea "Review ADP process for Time entry notificat"
type textarea "x"
type textarea "Review ADP process for Time entry notificati"
type textarea "x"
type textarea "Review ADP process for Time entry notificatio"
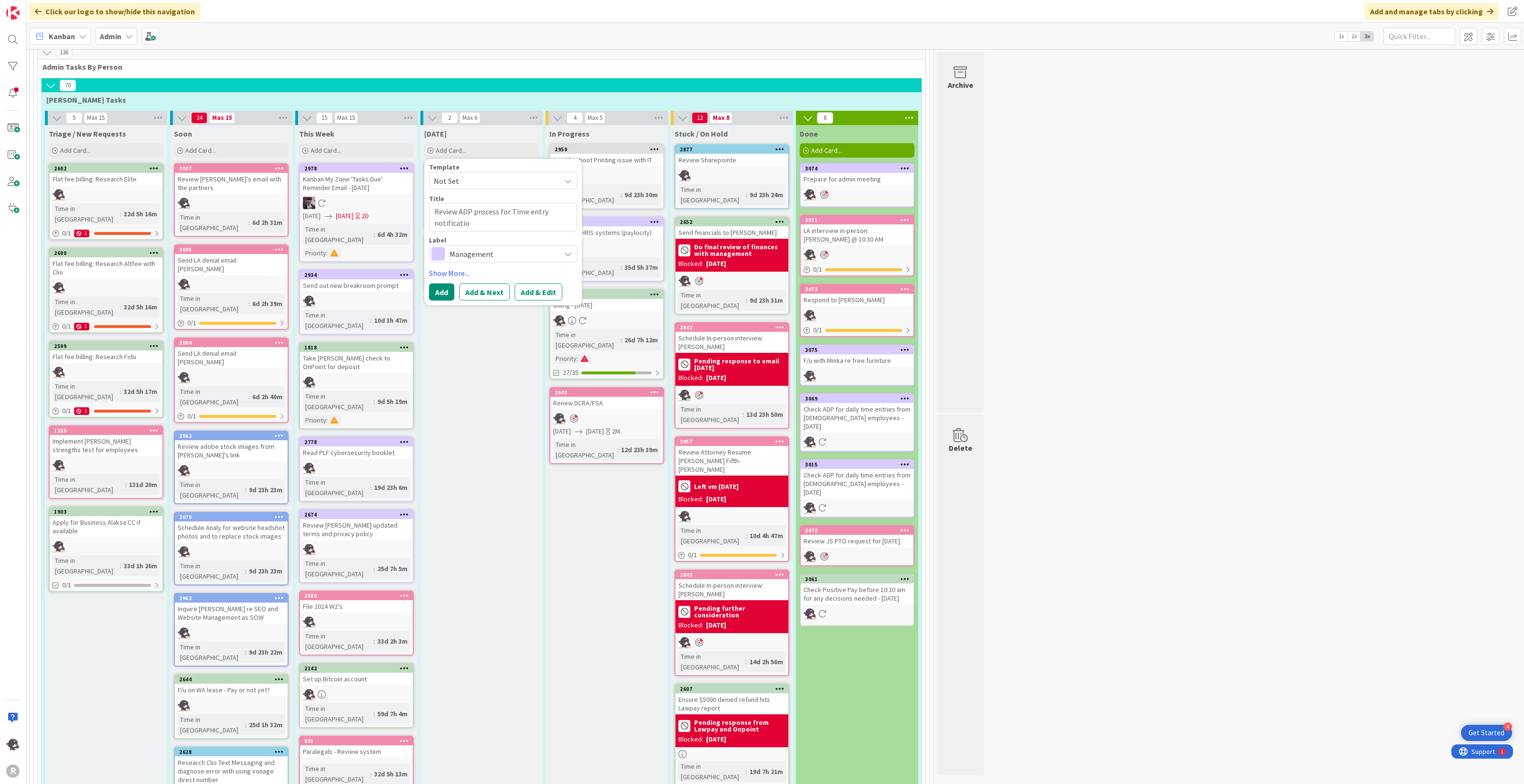
type textarea "x"
type textarea "Review ADP process for Time entry notification"
type textarea "x"
type textarea "Review ADP process for Time entry notifications"
click at [483, 247] on span "Management" at bounding box center [502, 253] width 106 height 13
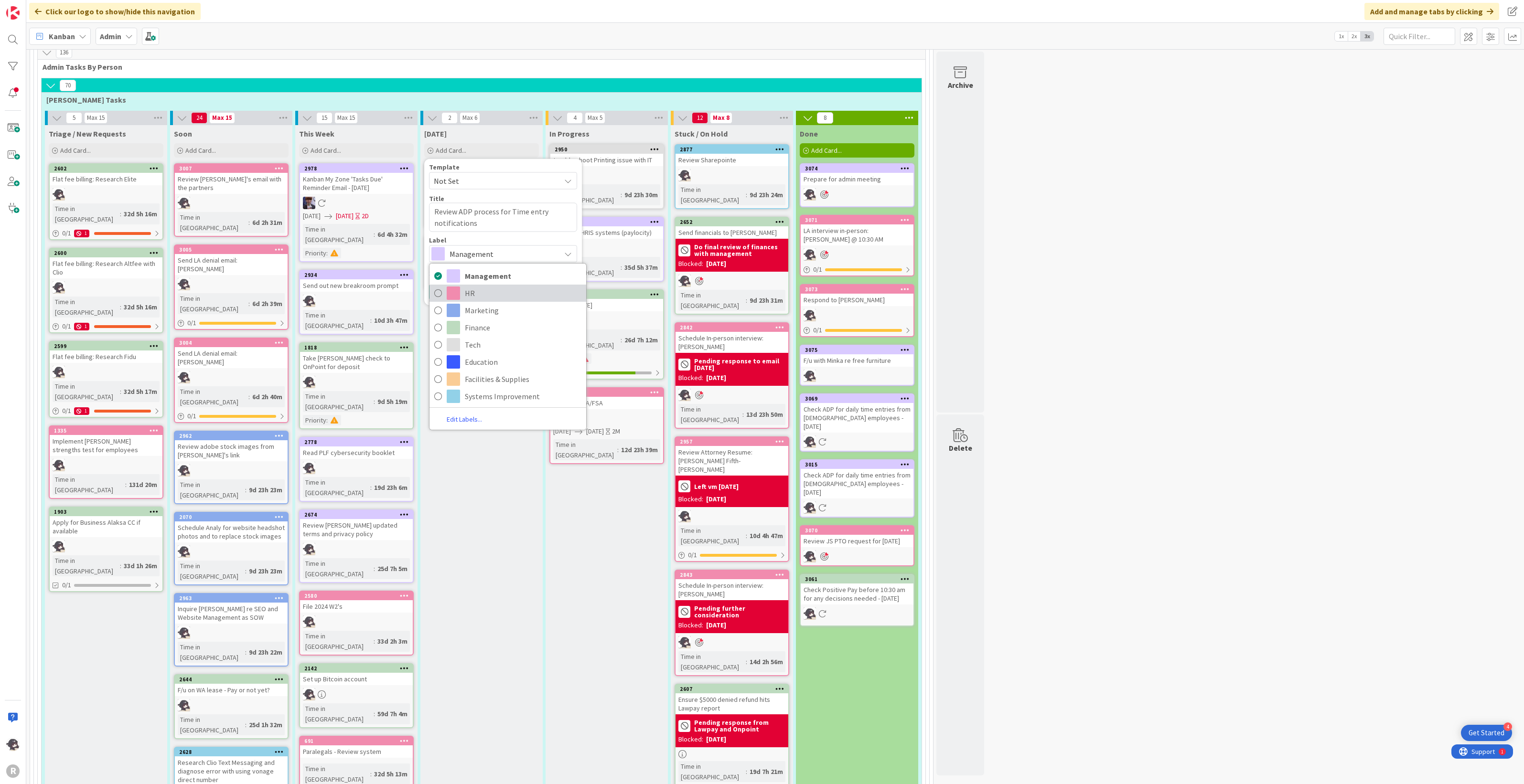
click at [466, 286] on span "HR" at bounding box center [523, 293] width 117 height 15
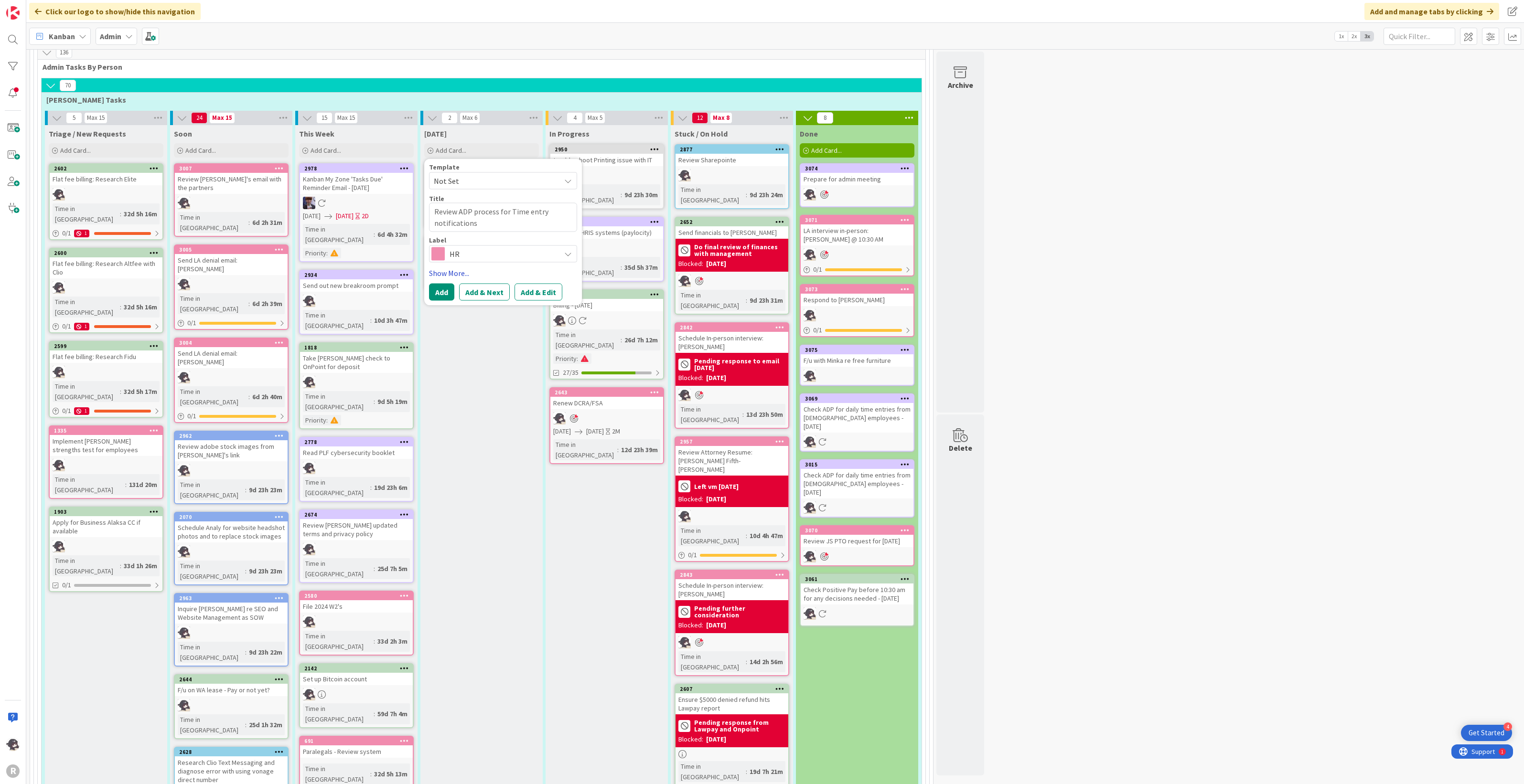
click at [444, 267] on link "Show More..." at bounding box center [503, 272] width 148 height 12
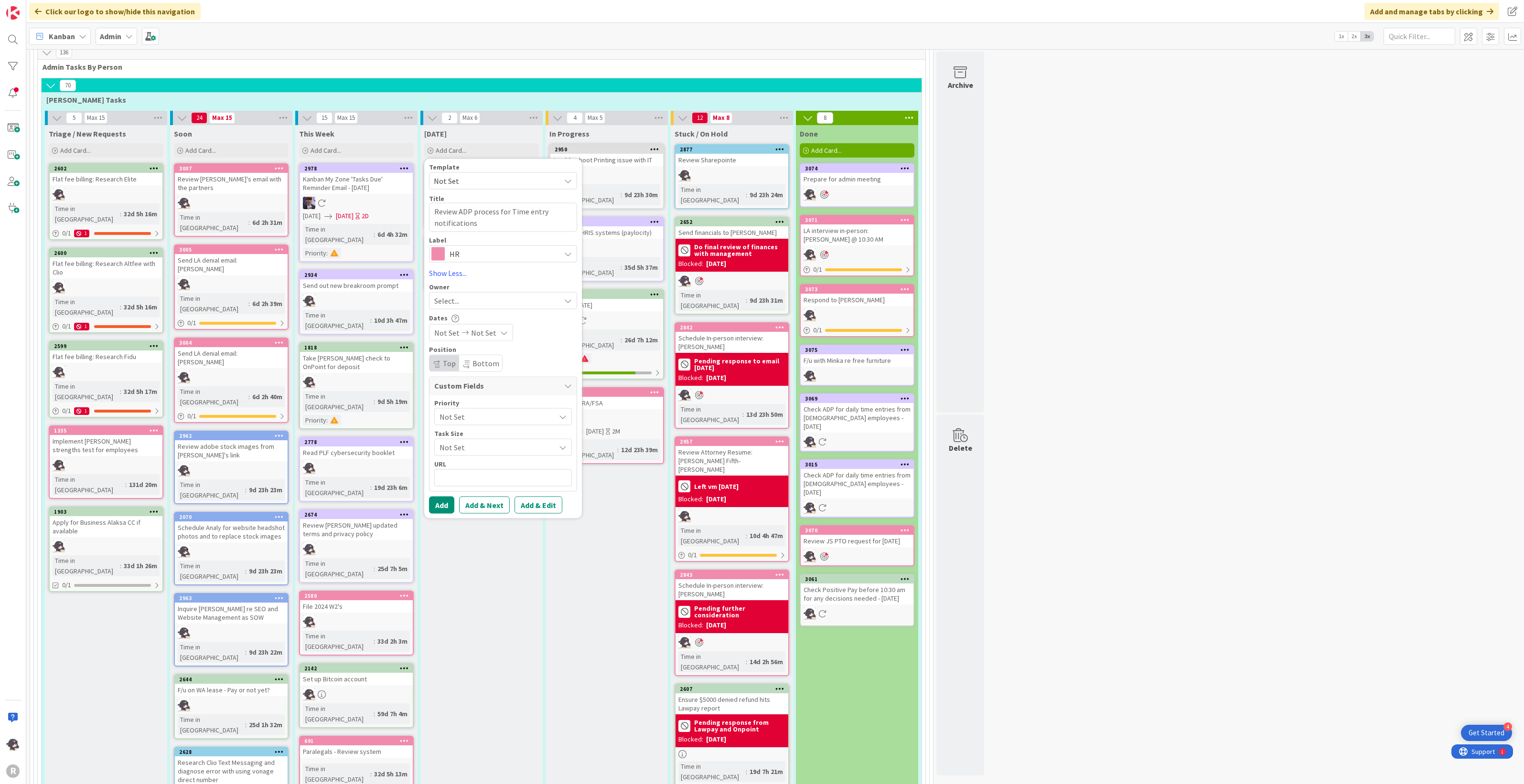
click at [457, 295] on span "Select..." at bounding box center [447, 300] width 25 height 12
click at [481, 355] on span "[PERSON_NAME]" at bounding box center [488, 362] width 46 height 15
type textarea "x"
click at [437, 496] on button "Add" at bounding box center [441, 505] width 26 height 17
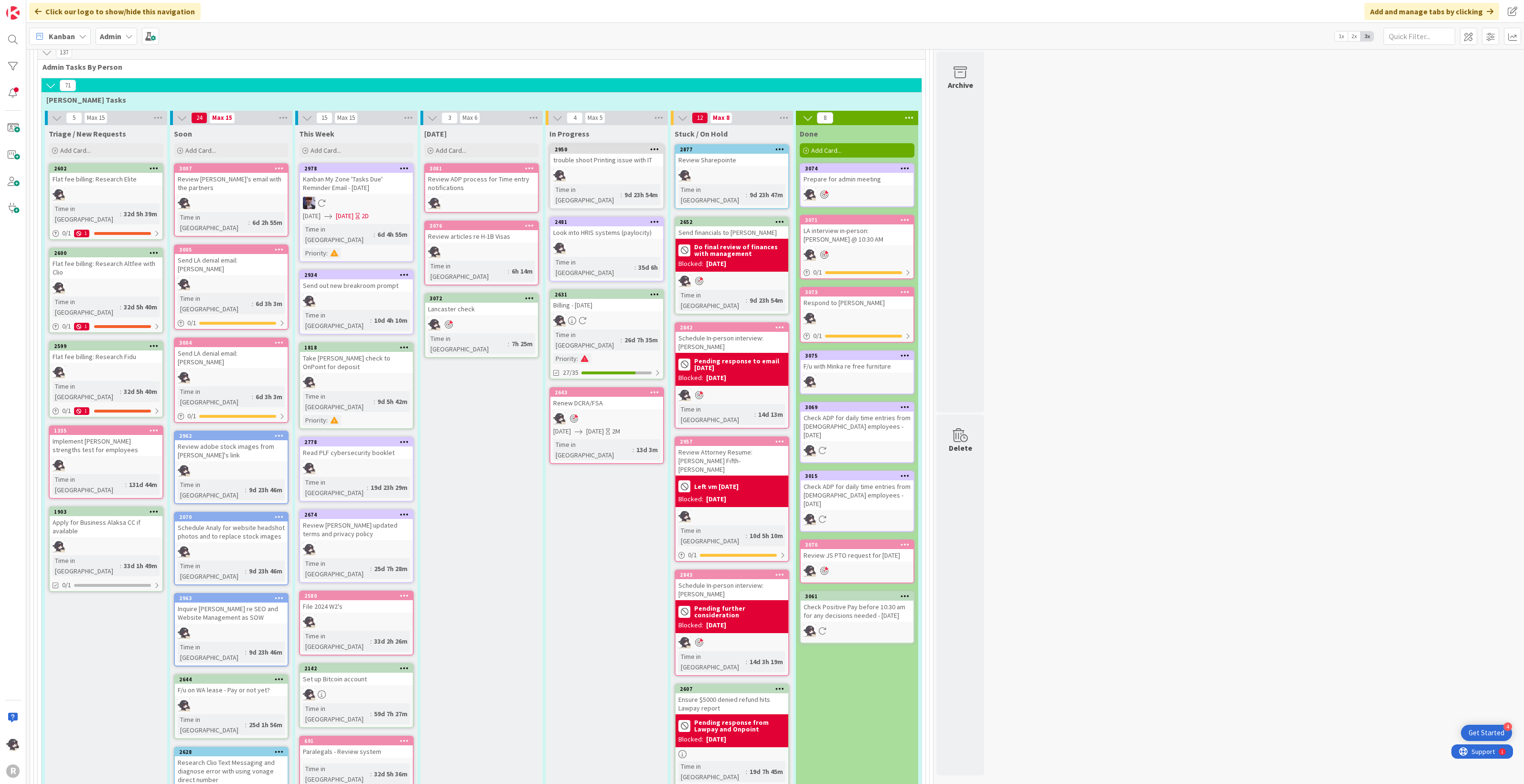
click at [532, 165] on icon at bounding box center [529, 168] width 9 height 7
